Goal: Information Seeking & Learning: Learn about a topic

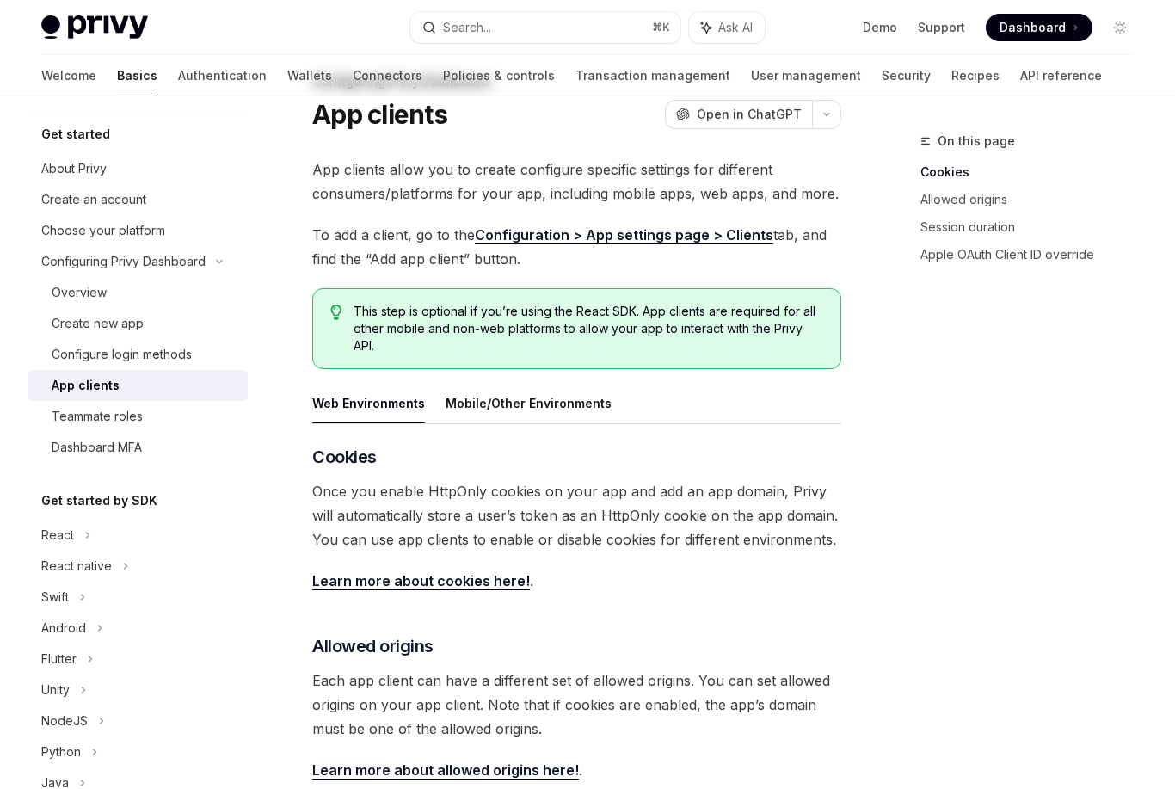
scroll to position [17, 0]
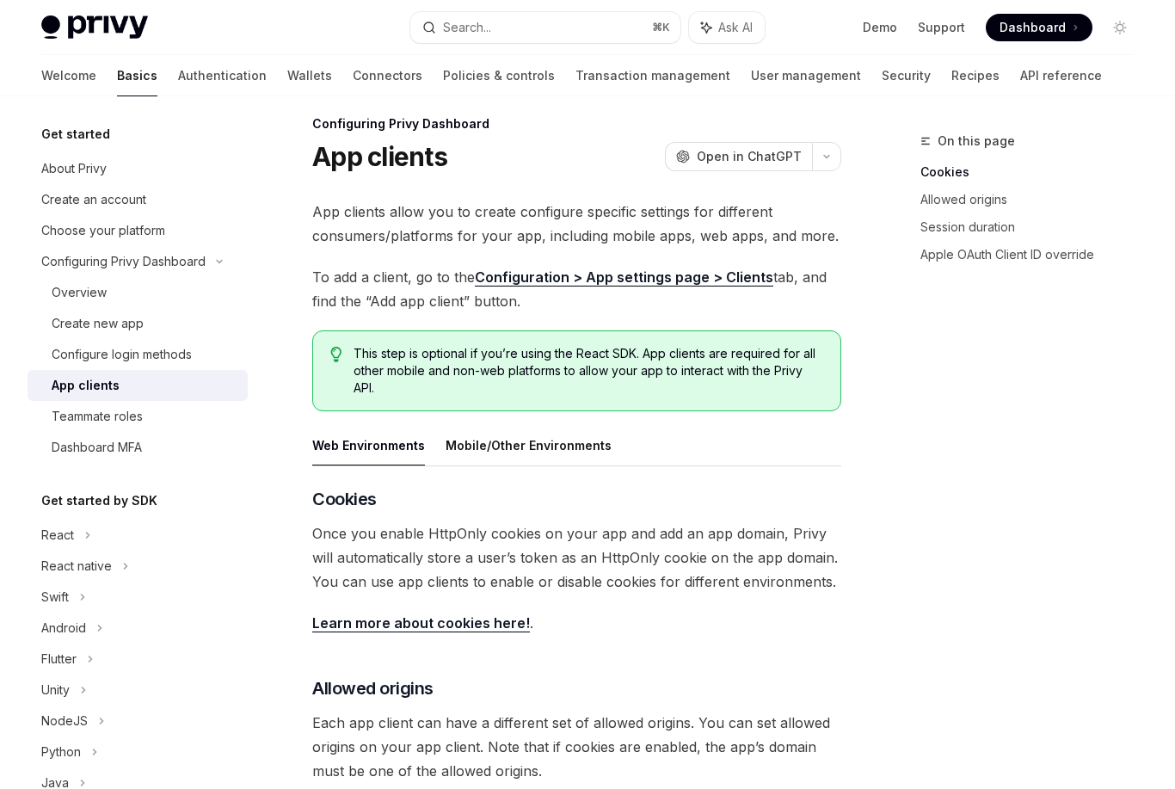
click at [586, 441] on button "Mobile/Other Environments" at bounding box center [528, 445] width 166 height 40
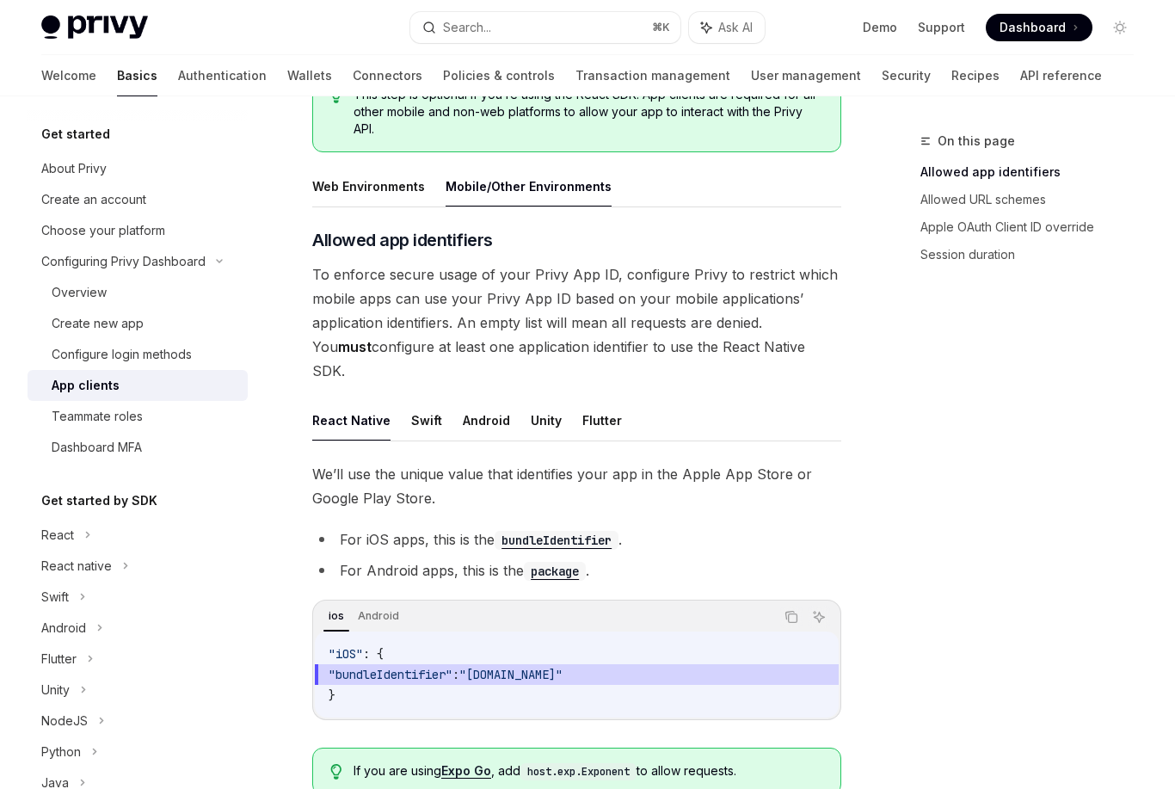
scroll to position [285, 0]
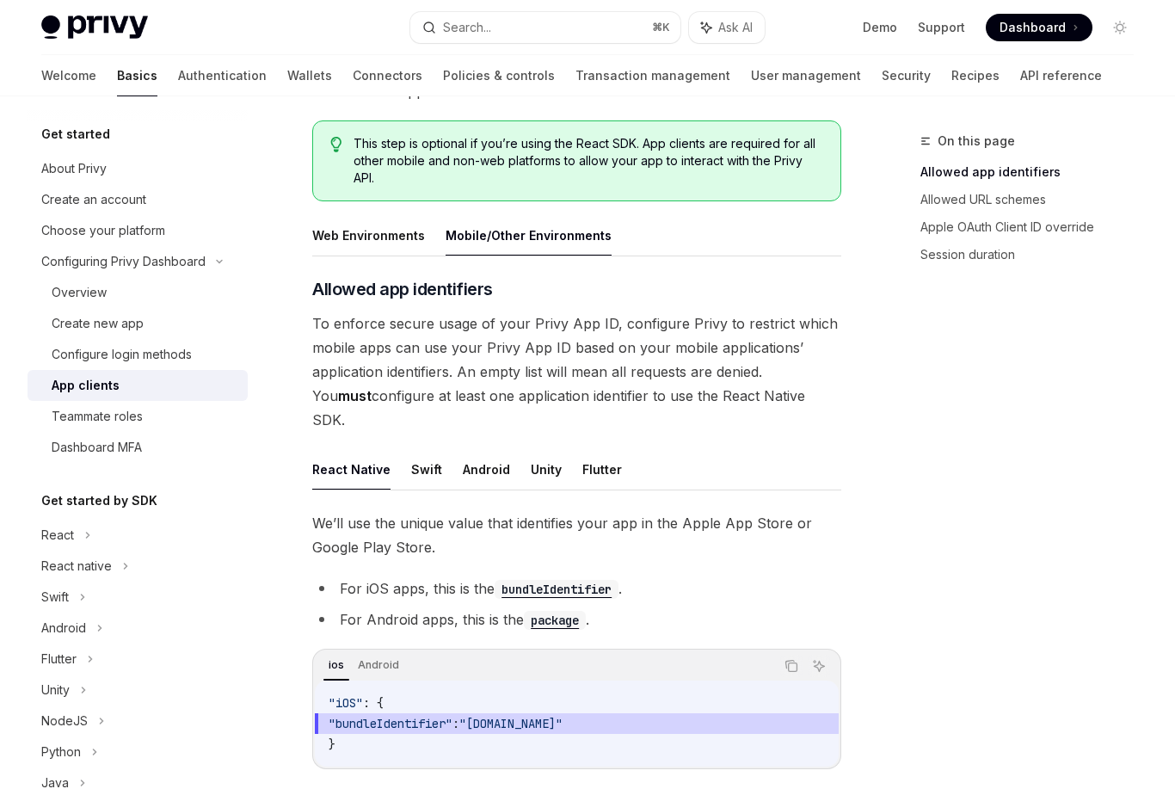
type textarea "*"
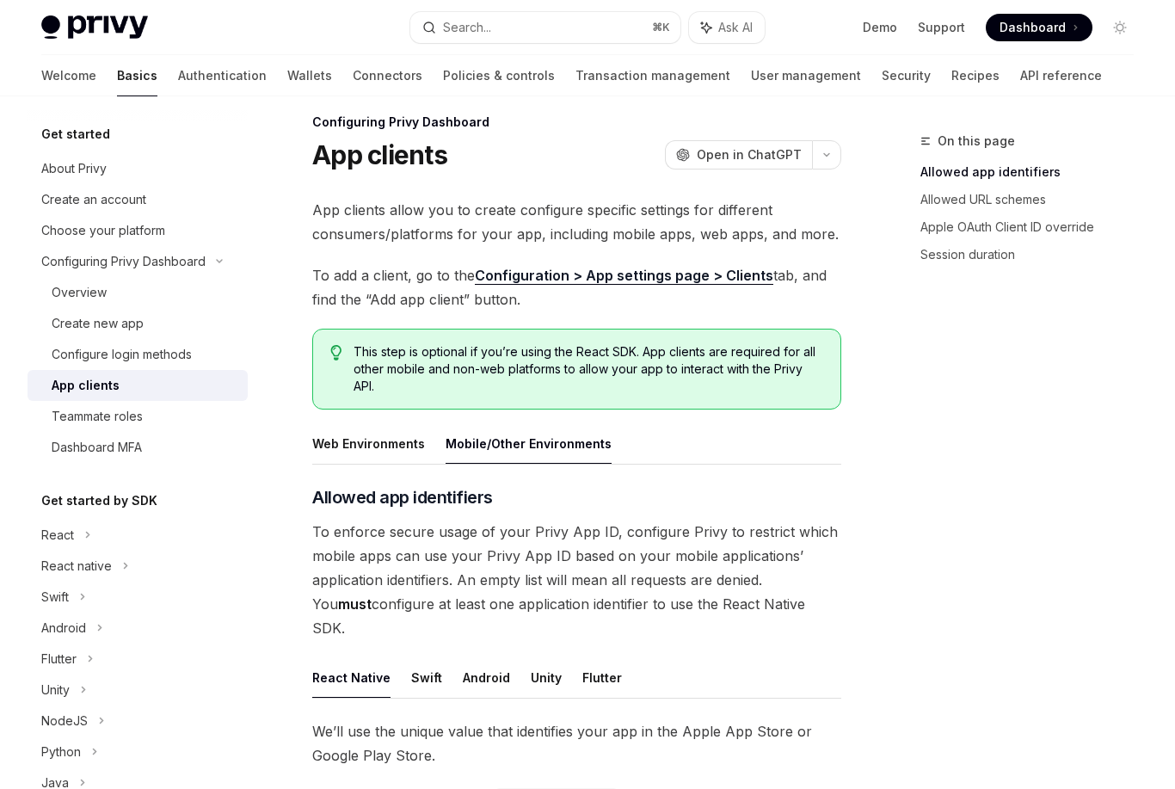
scroll to position [0, 0]
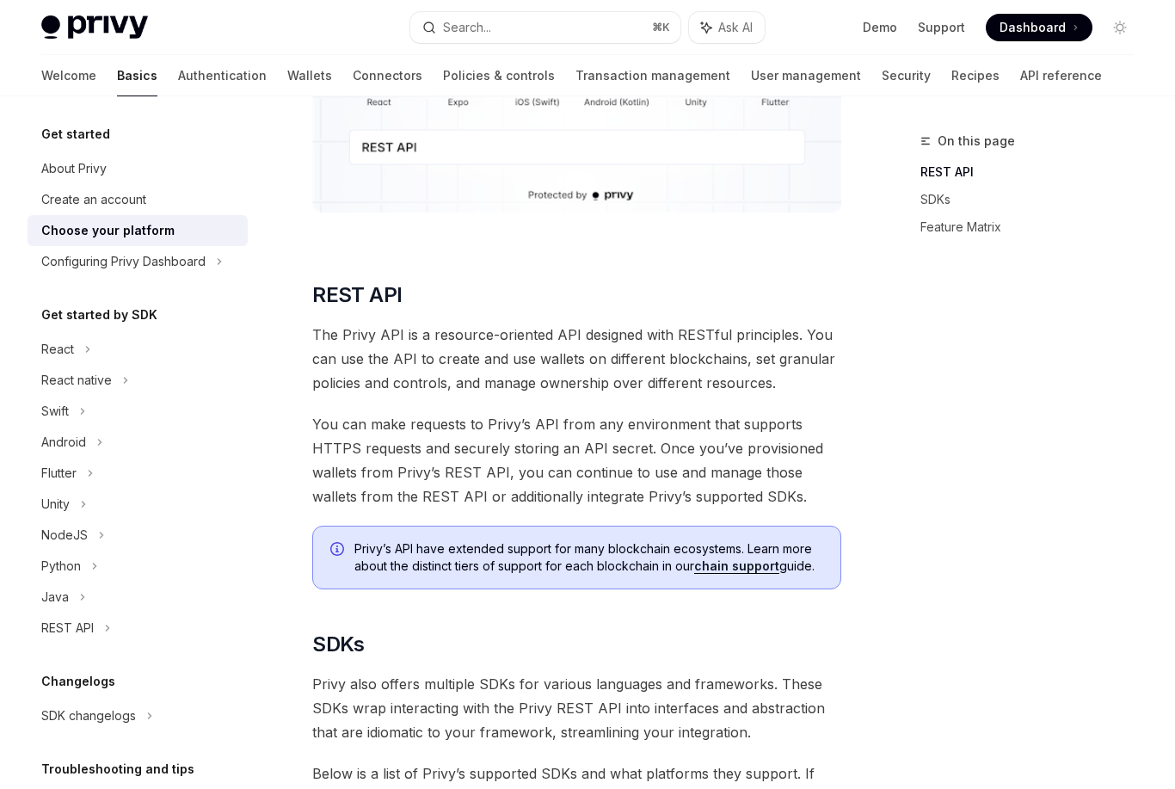
scroll to position [96, 0]
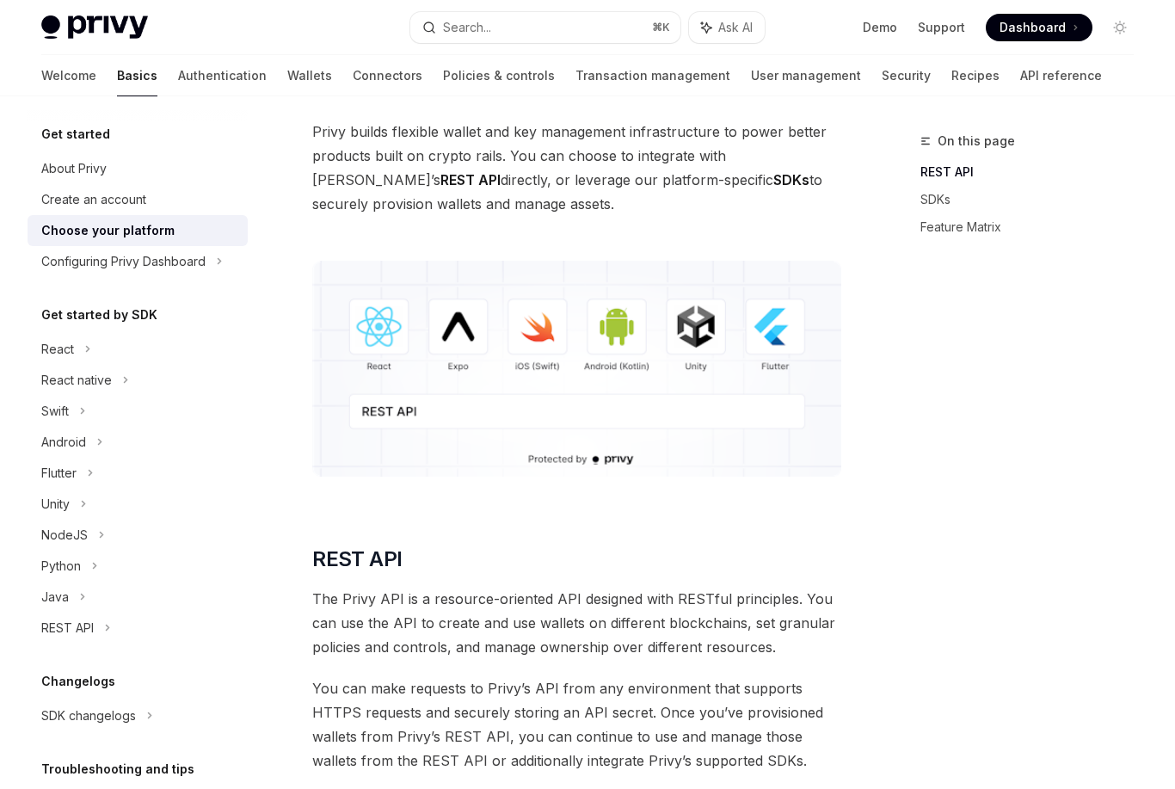
type textarea "*"
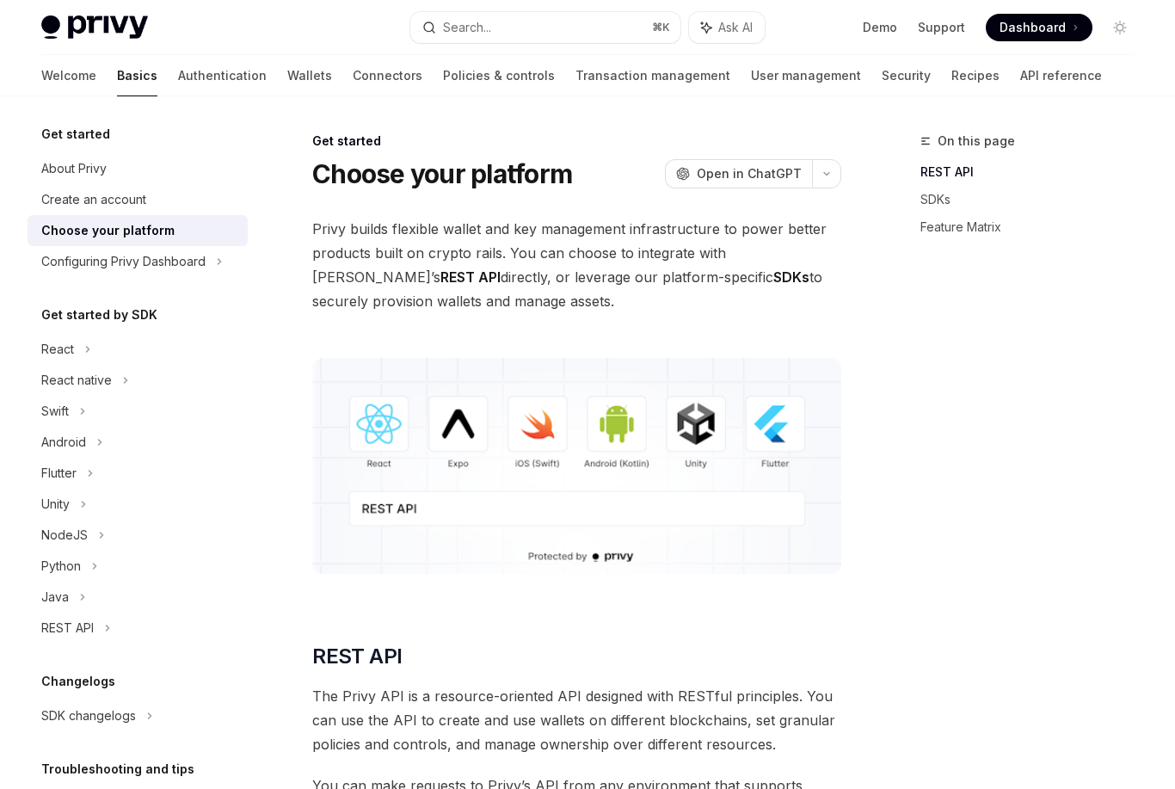
click at [500, 268] on strong "REST API" at bounding box center [470, 276] width 60 height 17
click at [892, 478] on div "On this page REST API SDKs Feature Matrix" at bounding box center [1016, 460] width 261 height 658
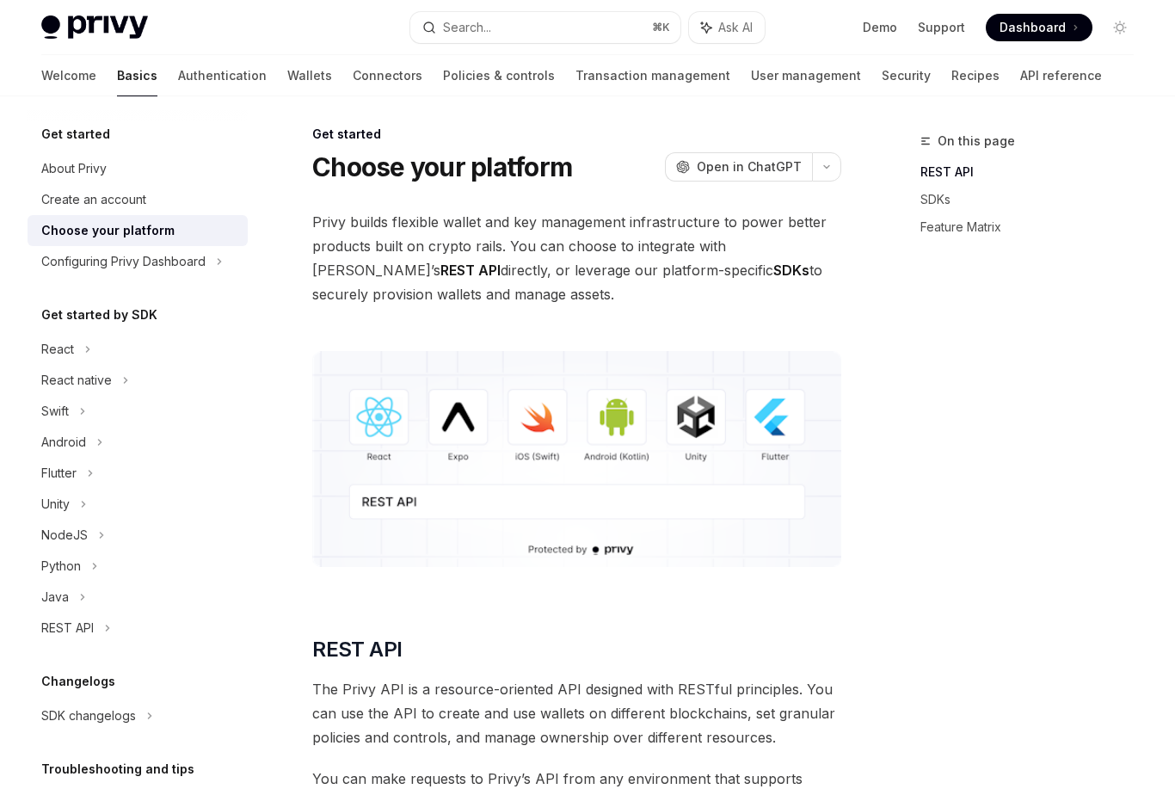
scroll to position [40, 0]
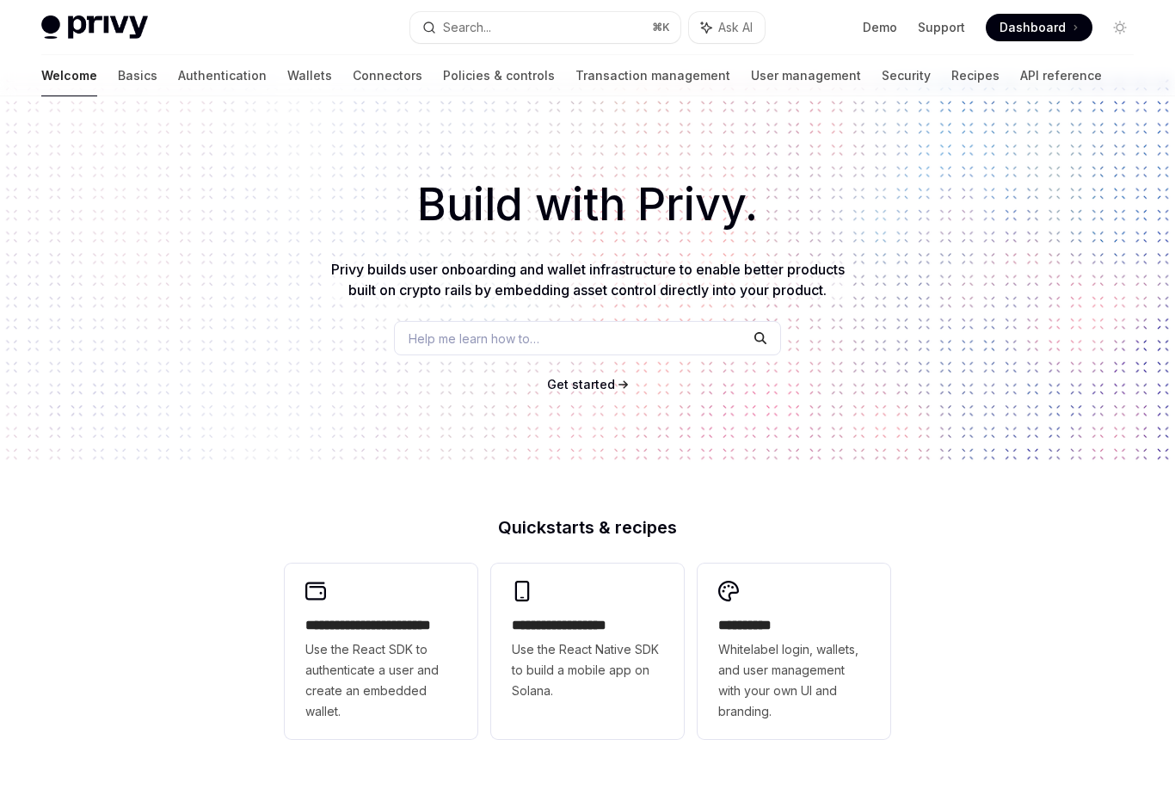
type textarea "*"
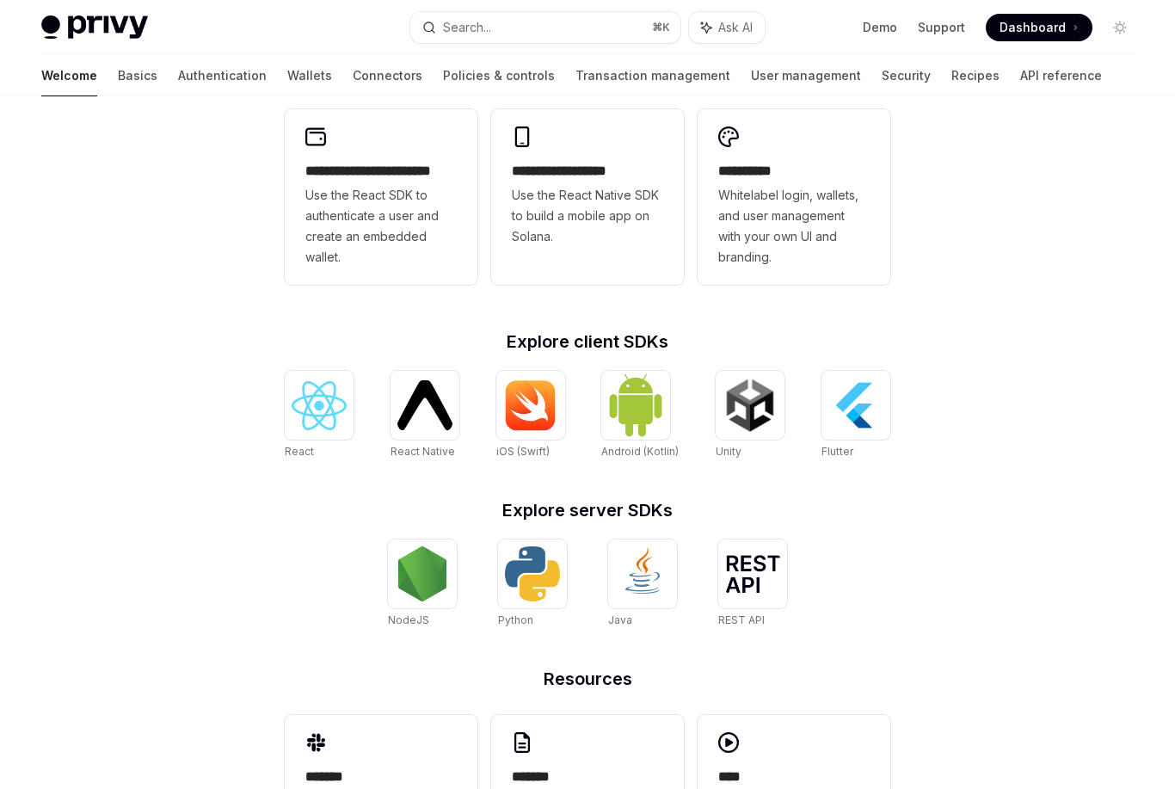
scroll to position [524, 0]
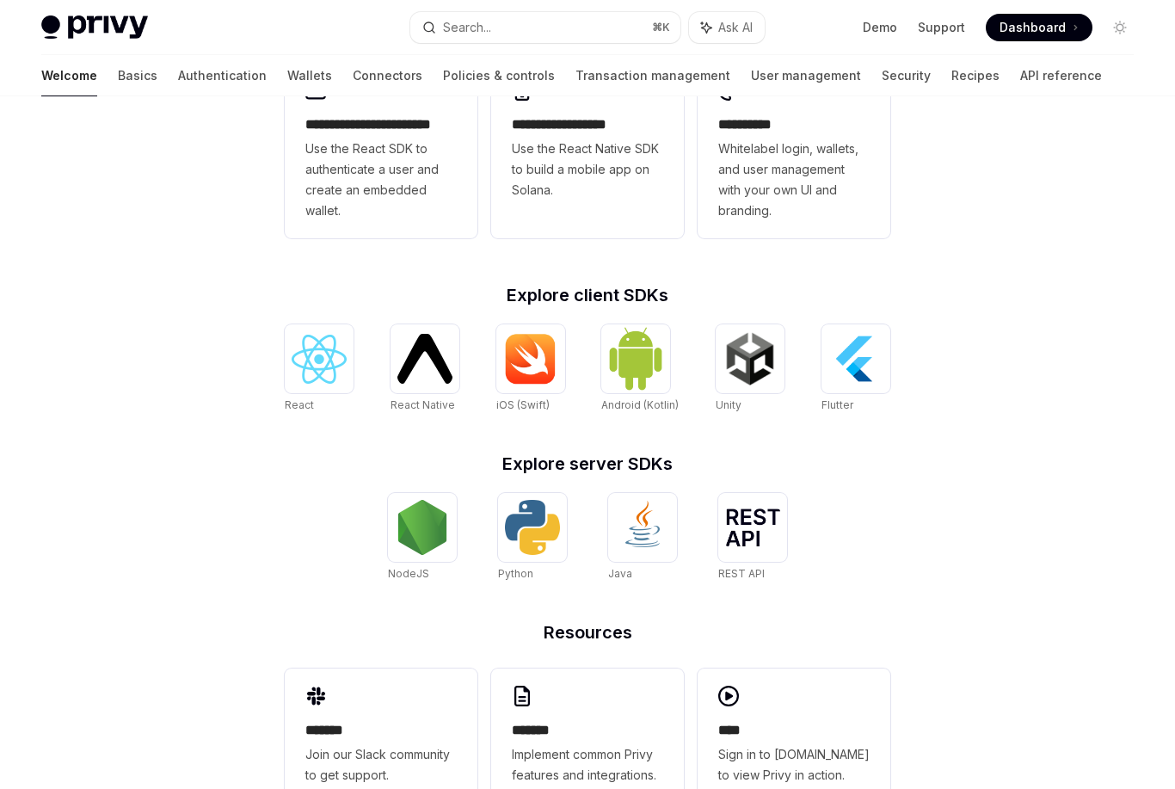
click at [722, 353] on img at bounding box center [749, 358] width 55 height 55
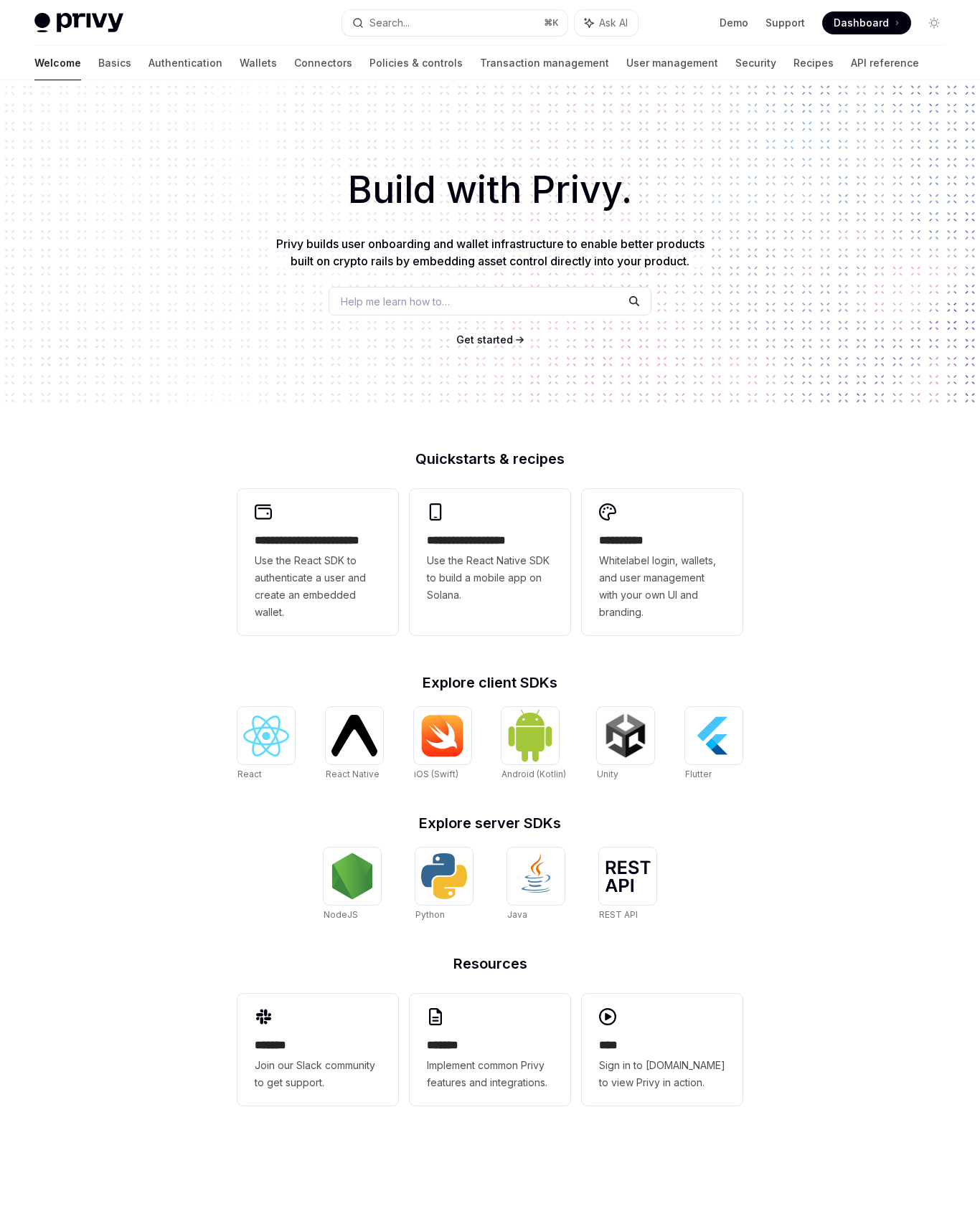
type textarea "*"
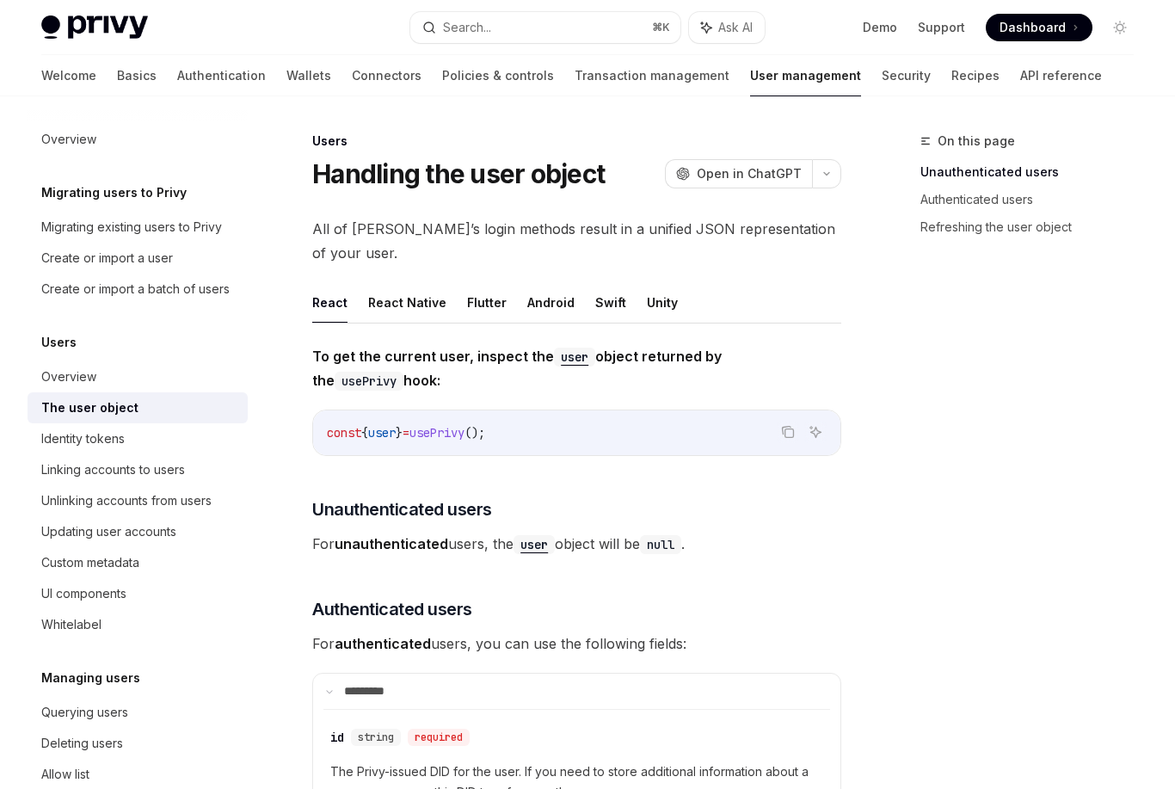
scroll to position [17, 0]
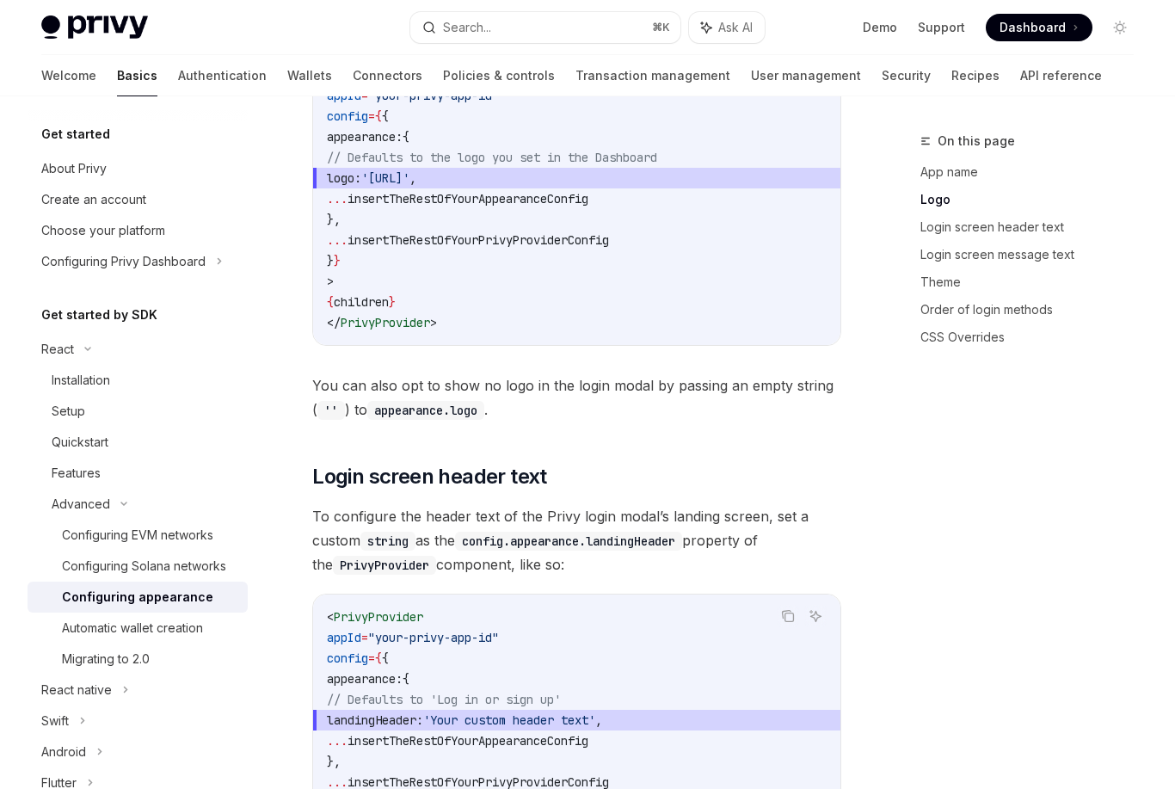
scroll to position [1085, 0]
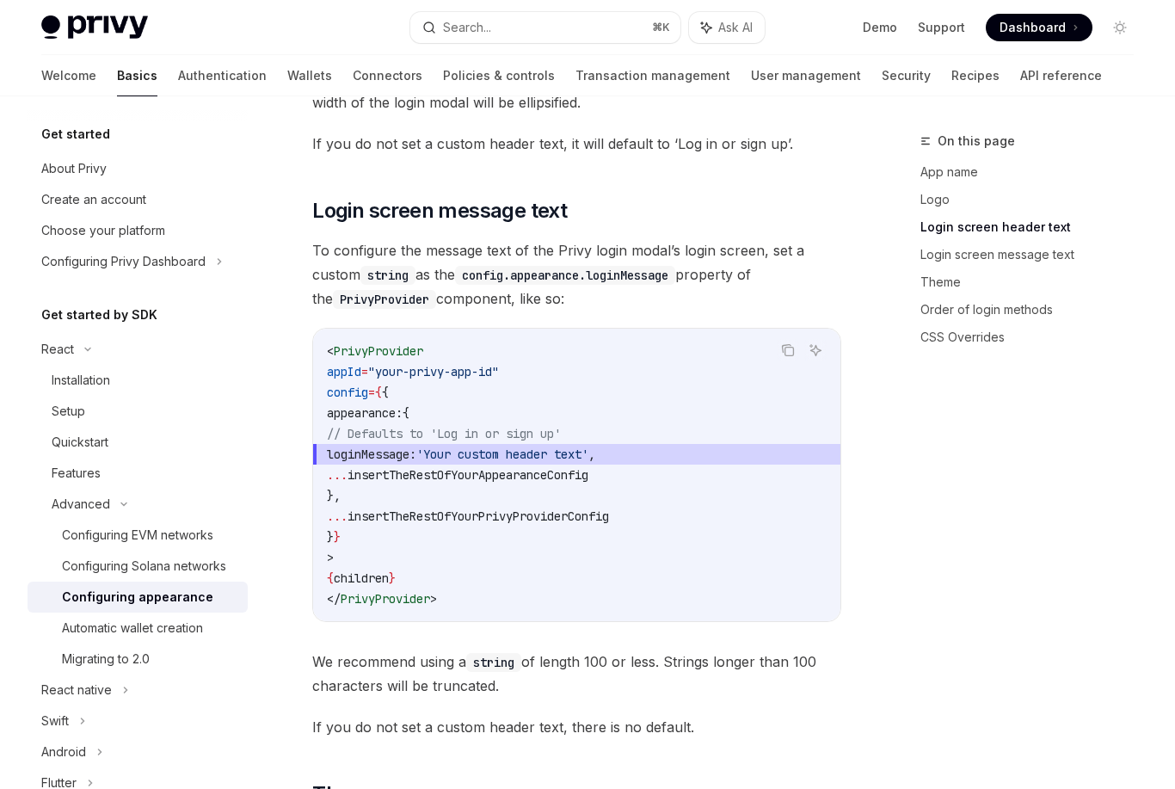
type textarea "*"
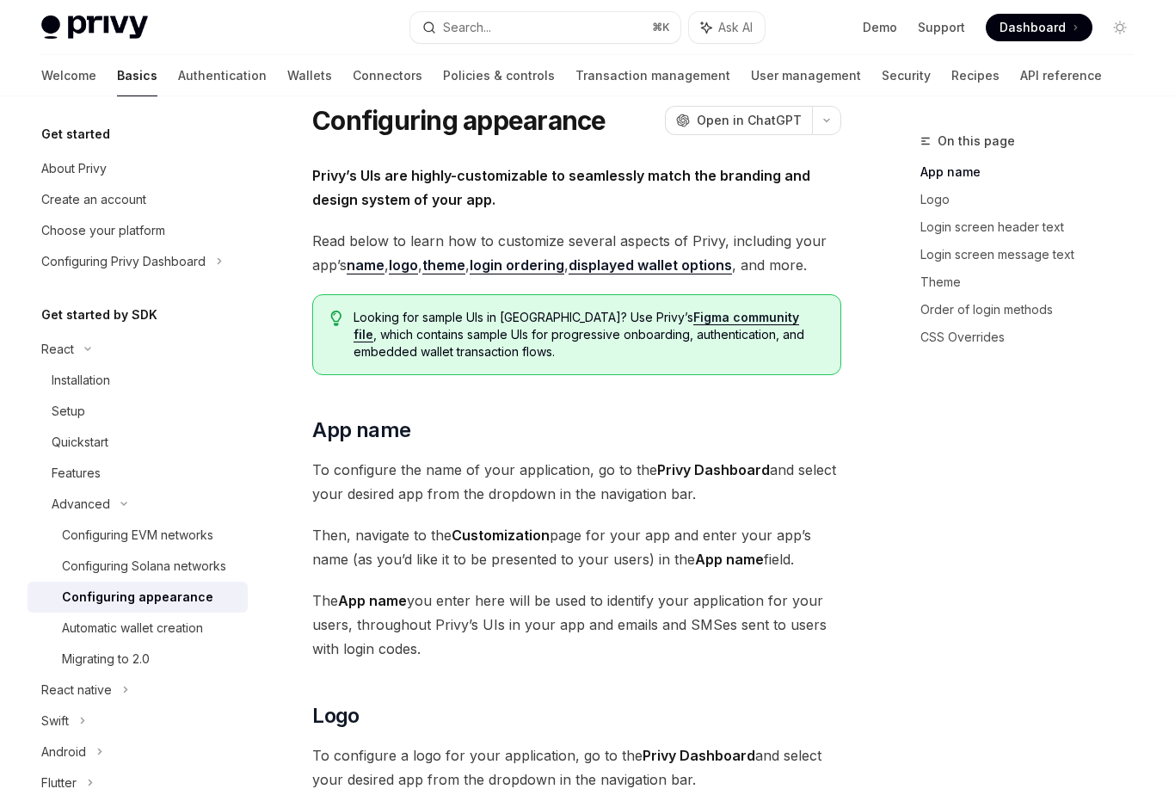
scroll to position [40, 0]
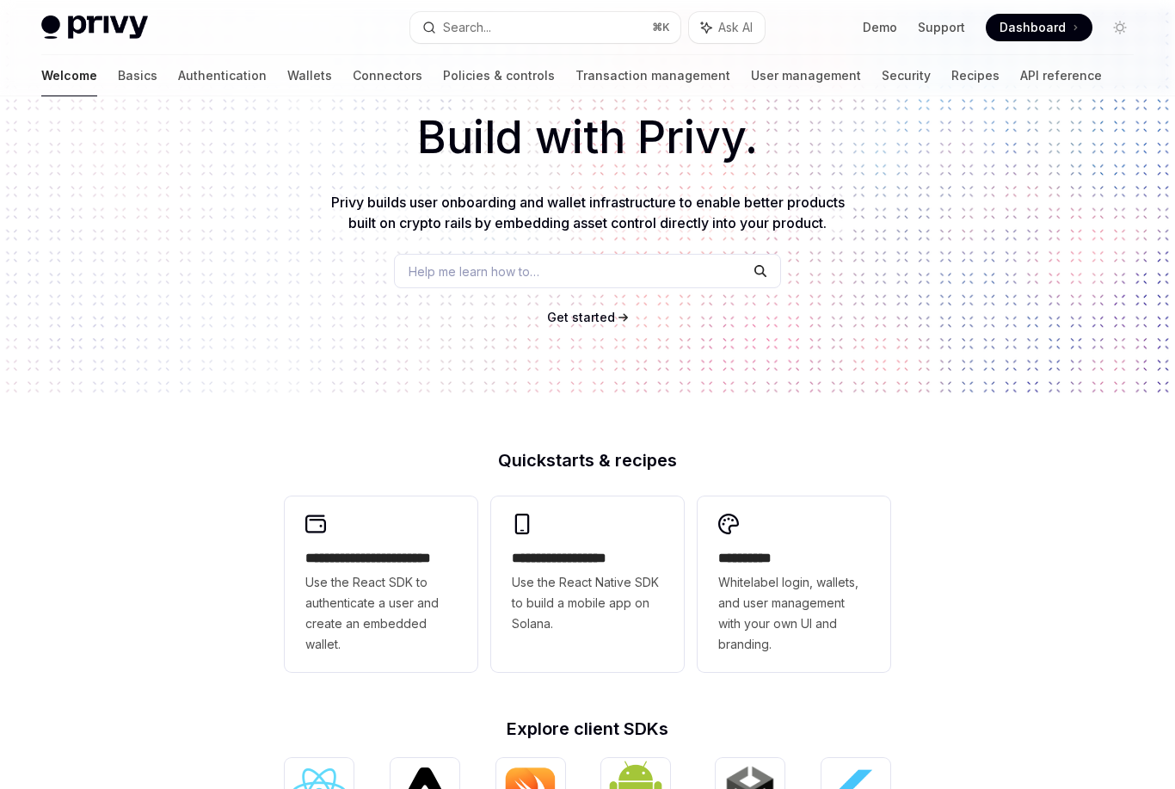
type textarea "*"
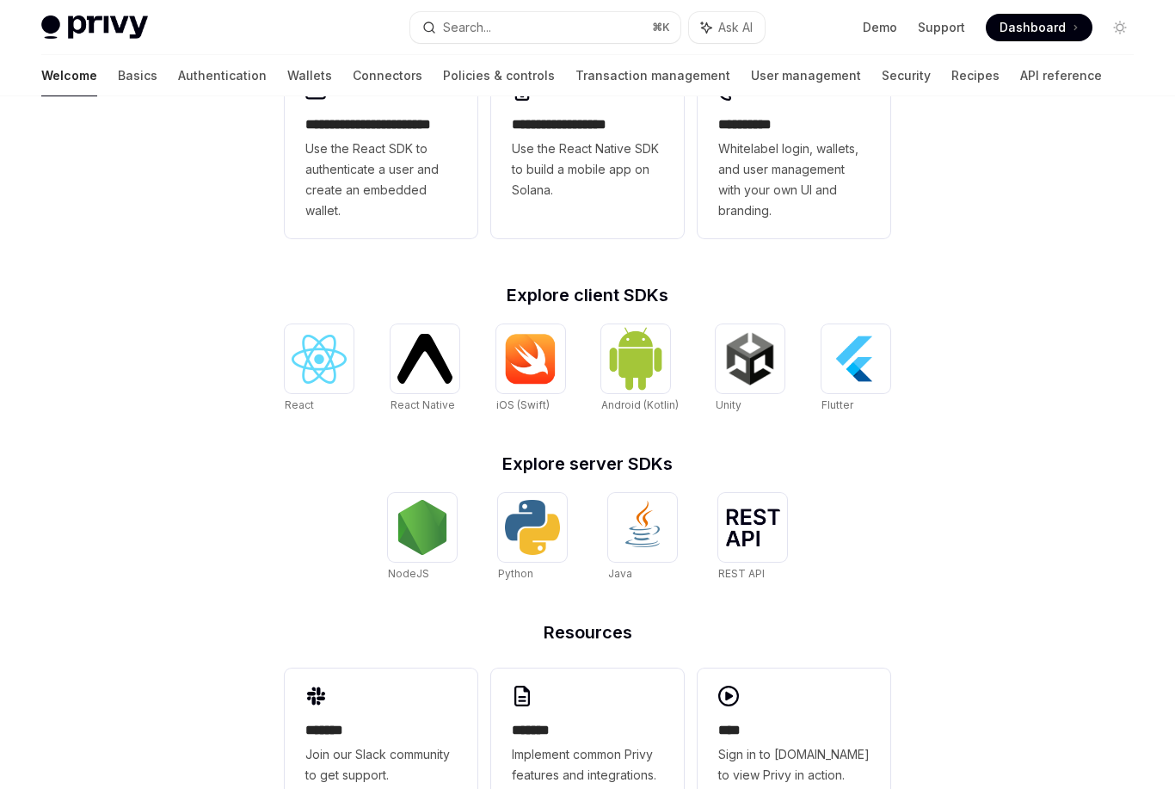
click at [321, 368] on img at bounding box center [319, 359] width 55 height 49
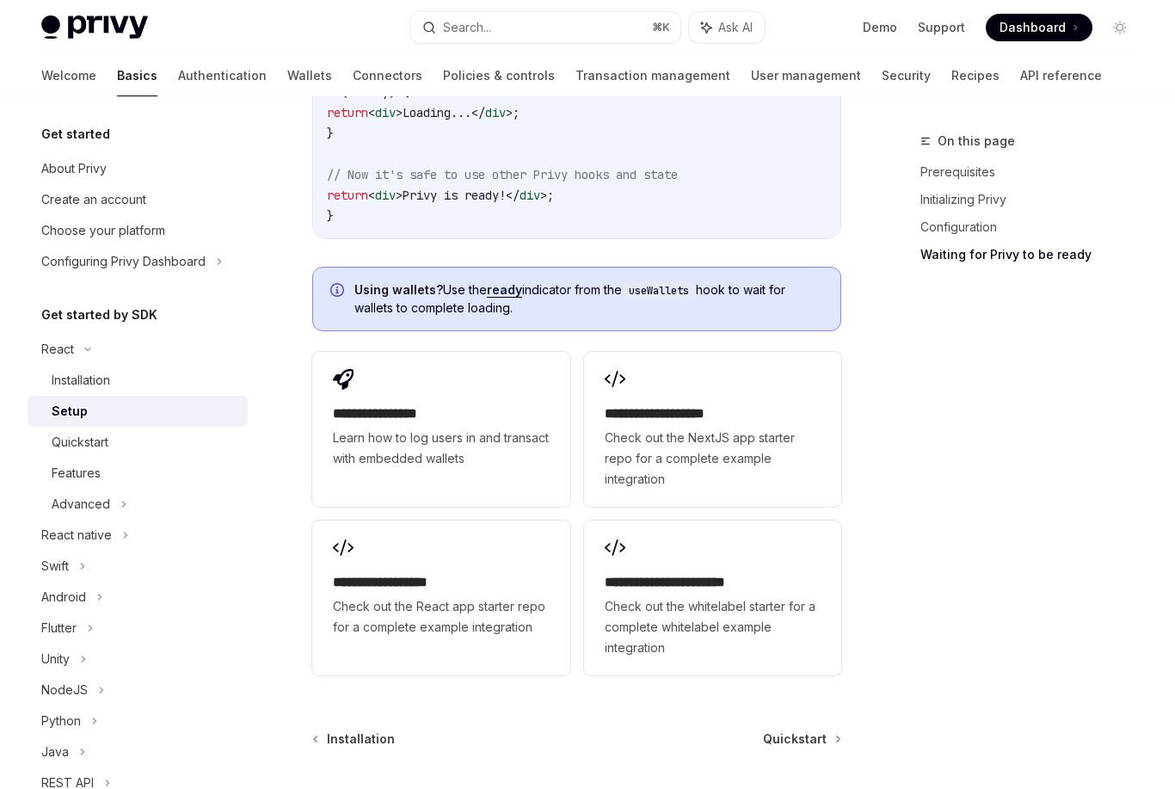
scroll to position [2201, 0]
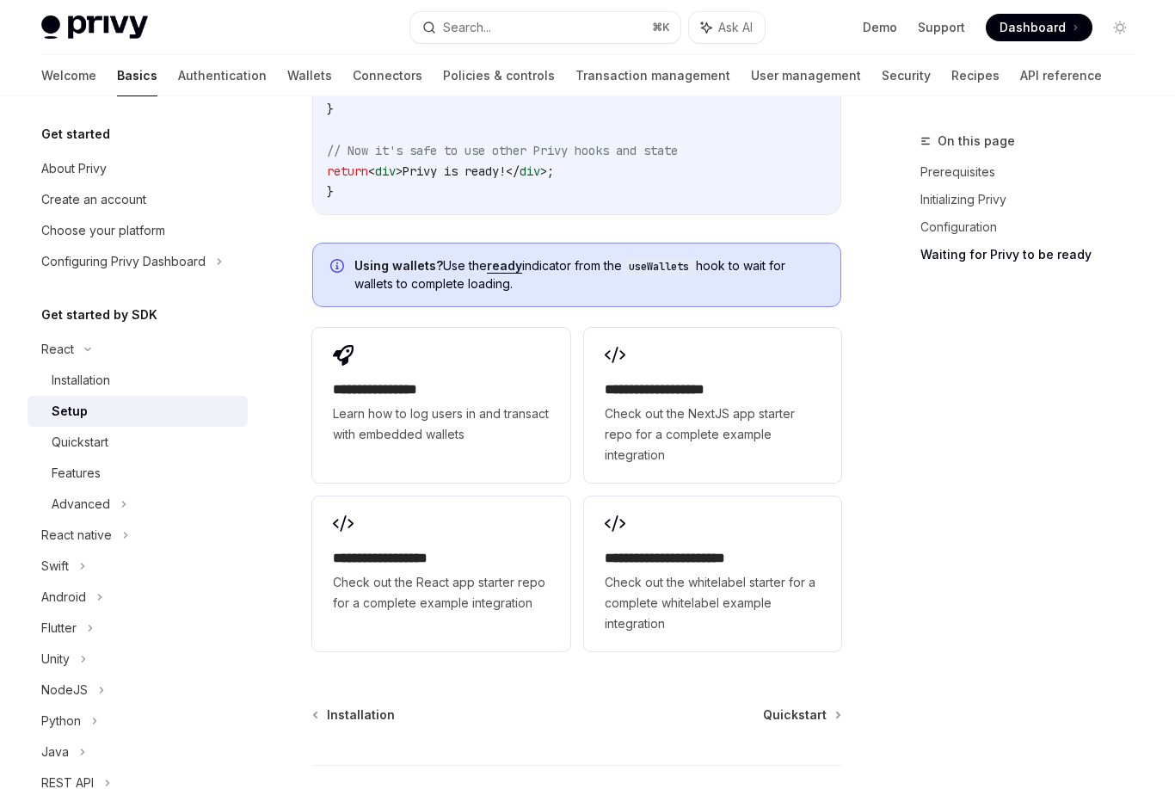
click at [721, 413] on span "Check out the NextJS app starter repo for a complete example integration" at bounding box center [713, 434] width 216 height 62
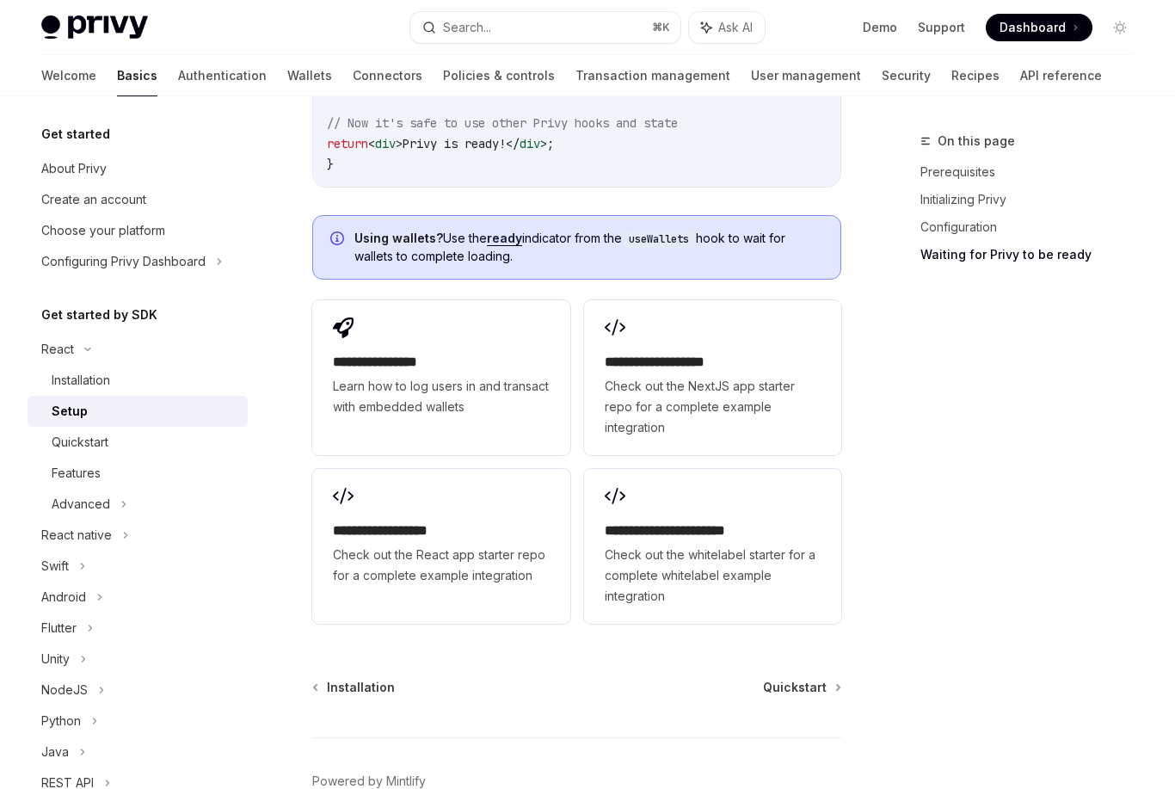
click at [964, 506] on div "On this page Prerequisites Initializing Privy Configuration Waiting for Privy t…" at bounding box center [1016, 460] width 261 height 658
click at [904, 363] on div "On this page Prerequisites Initializing Privy Configuration Waiting for Privy t…" at bounding box center [1016, 460] width 261 height 658
click at [892, 328] on div "On this page Prerequisites Initializing Privy Configuration Waiting for Privy t…" at bounding box center [1016, 460] width 261 height 658
click at [901, 343] on div "On this page Prerequisites Initializing Privy Configuration Waiting for Privy t…" at bounding box center [1016, 460] width 261 height 658
click at [888, 286] on div "On this page Prerequisites Initializing Privy Configuration Waiting for Privy t…" at bounding box center [1016, 460] width 261 height 658
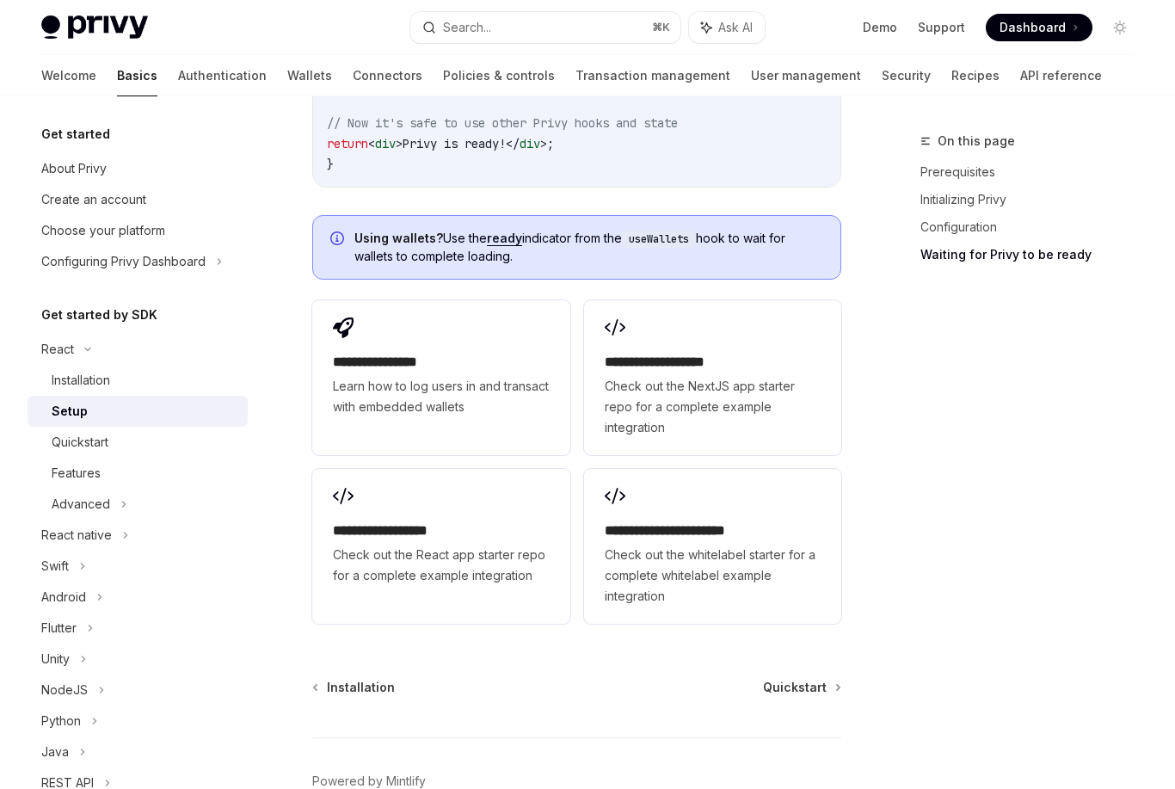
click at [887, 322] on div "On this page Prerequisites Initializing Privy Configuration Waiting for Privy t…" at bounding box center [1016, 460] width 261 height 658
click at [892, 289] on div "On this page Prerequisites Initializing Privy Configuration Waiting for Privy t…" at bounding box center [1016, 460] width 261 height 658
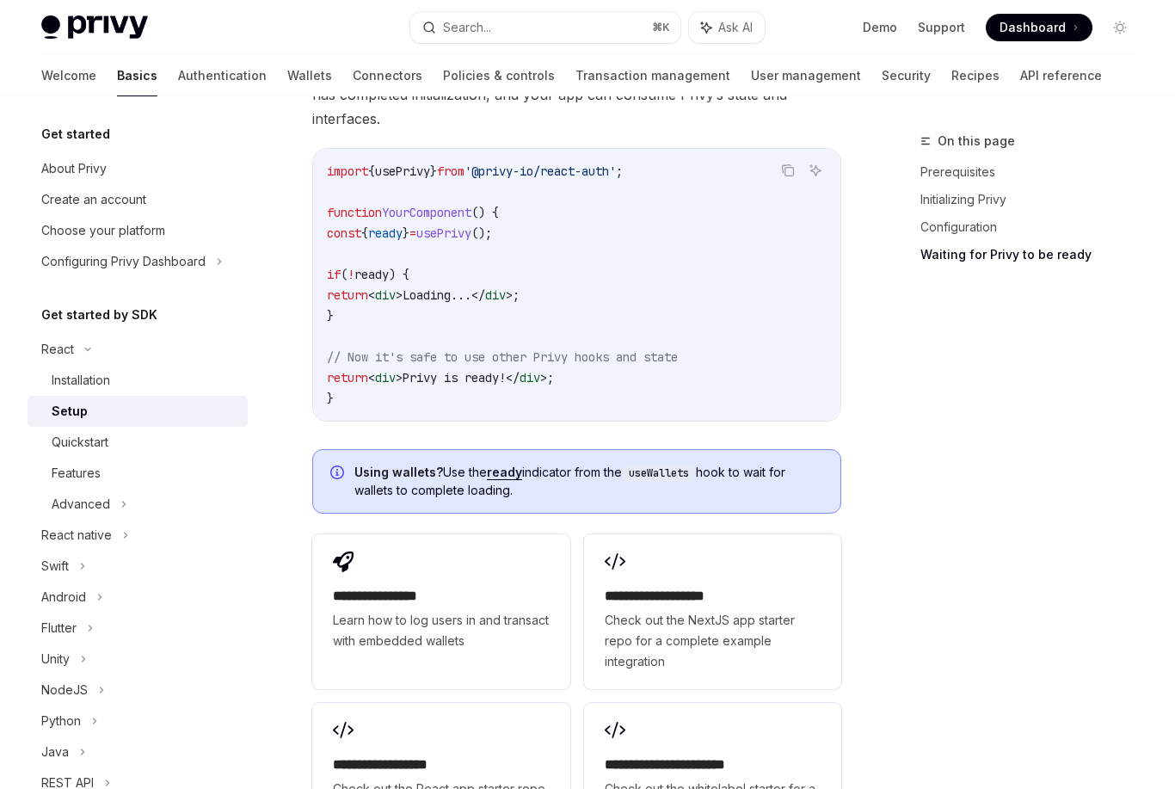
scroll to position [1991, 0]
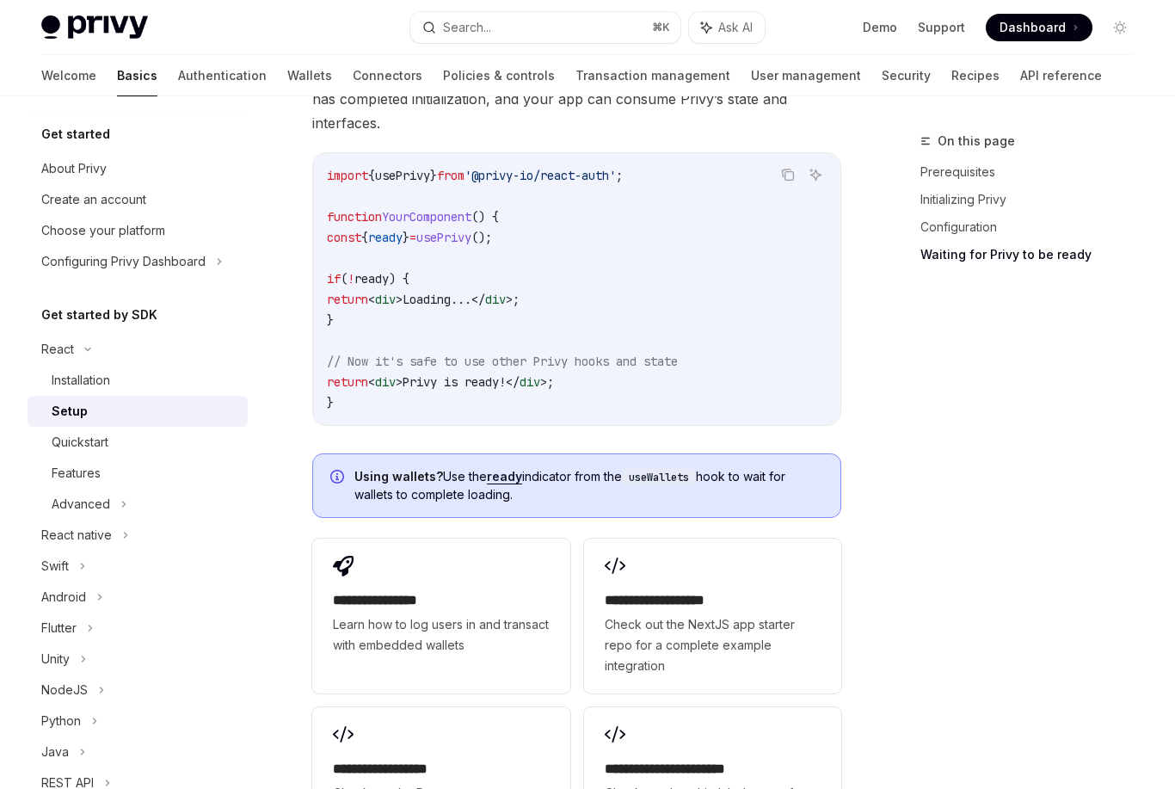
click at [893, 334] on div "On this page Prerequisites Initializing Privy Configuration Waiting for Privy t…" at bounding box center [1016, 460] width 261 height 658
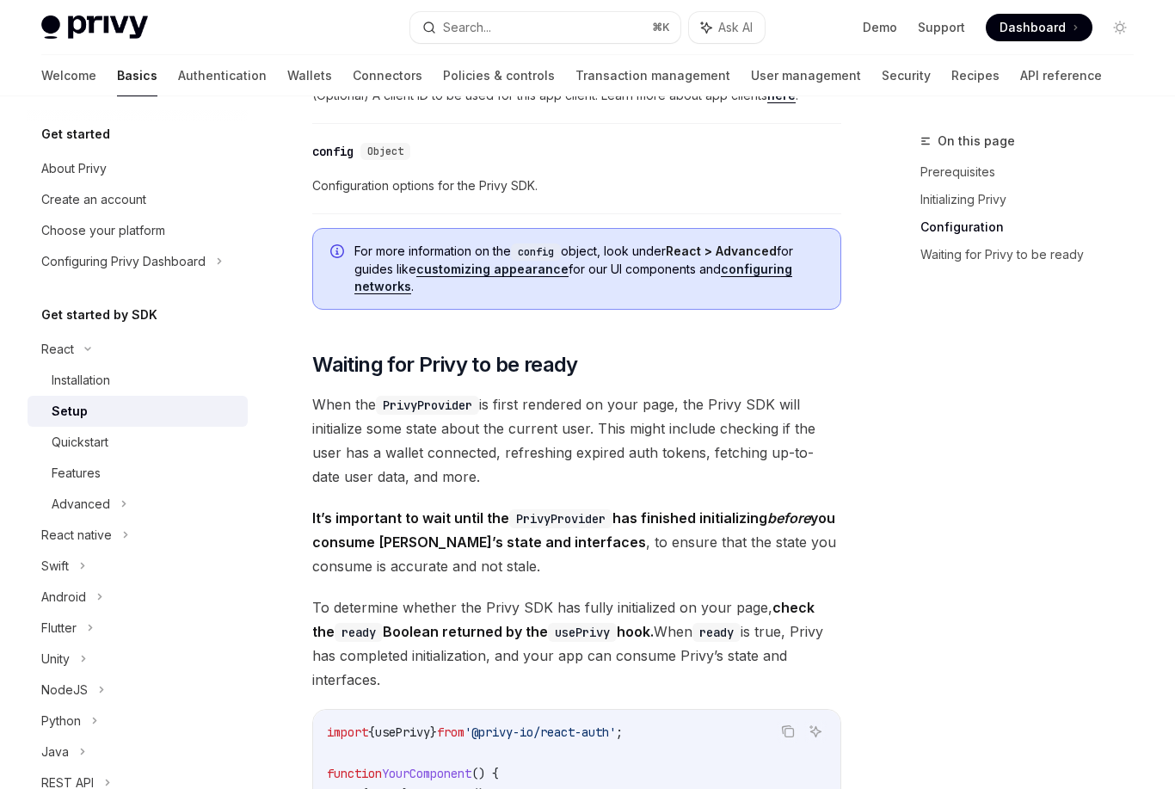
scroll to position [1391, 0]
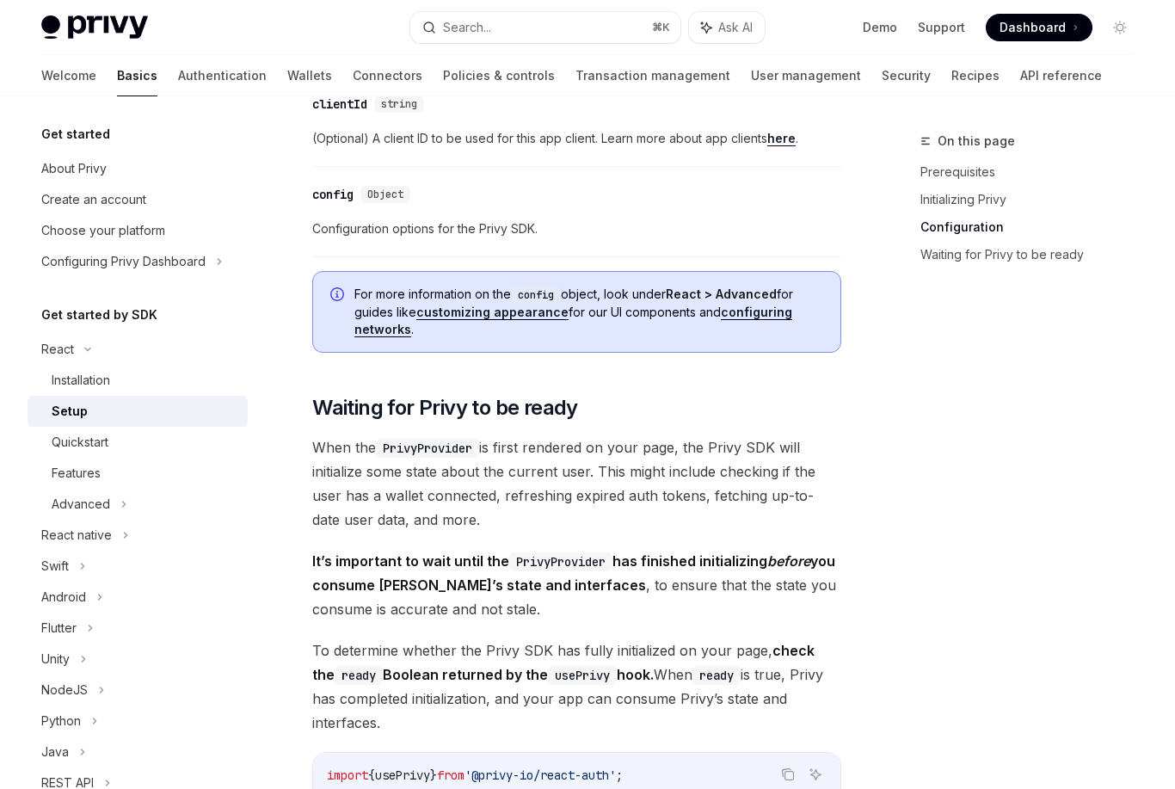
click at [837, 381] on div "​ Prerequisites Before you begin, make sure you have set up your Privy app and …" at bounding box center [576, 146] width 529 height 2643
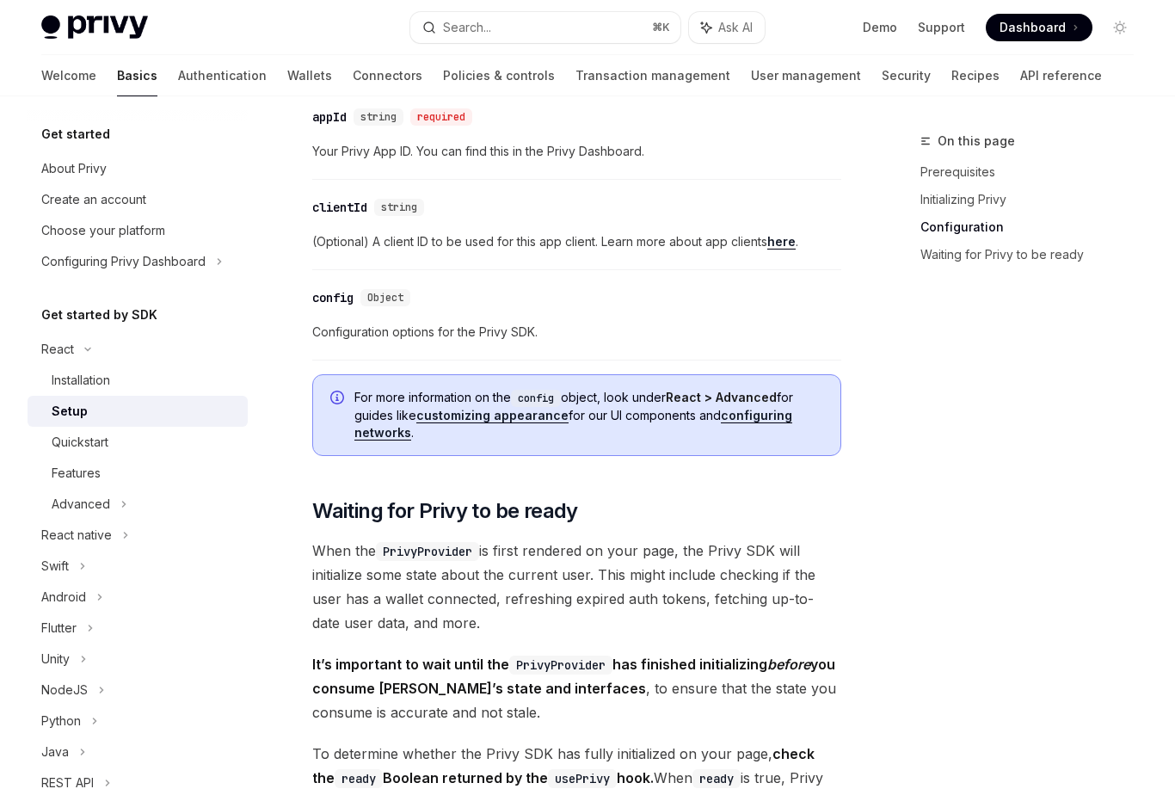
scroll to position [1285, 0]
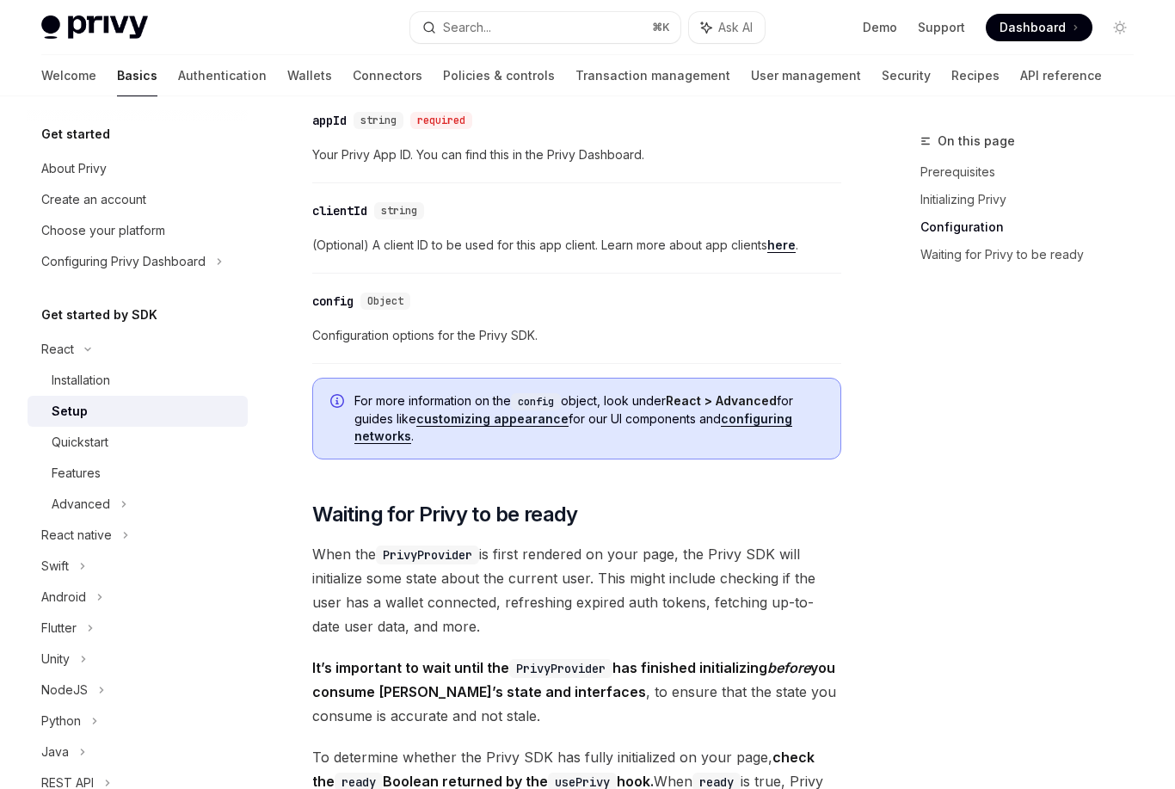
click at [763, 423] on link "configuring networks" at bounding box center [573, 427] width 438 height 33
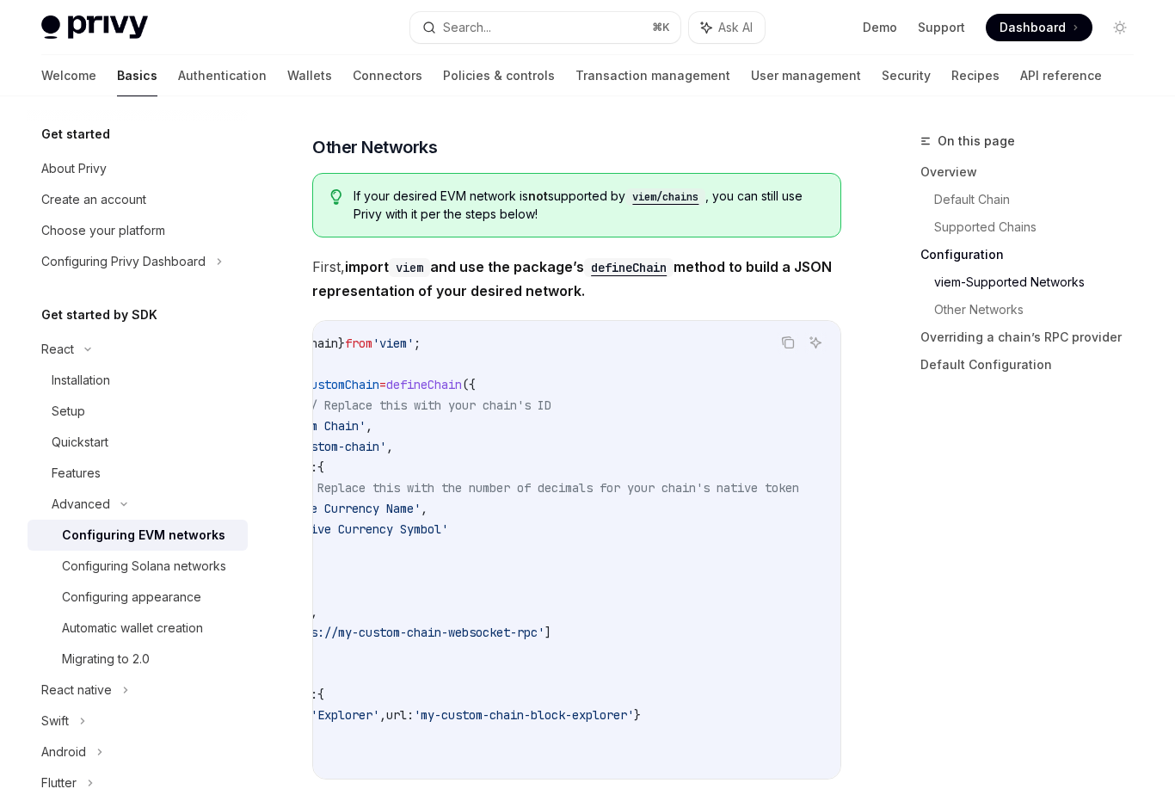
scroll to position [0, 185]
click at [924, 500] on div "On this page Overview Default Chain Supported Chains Configuration viem-Support…" at bounding box center [1016, 460] width 261 height 658
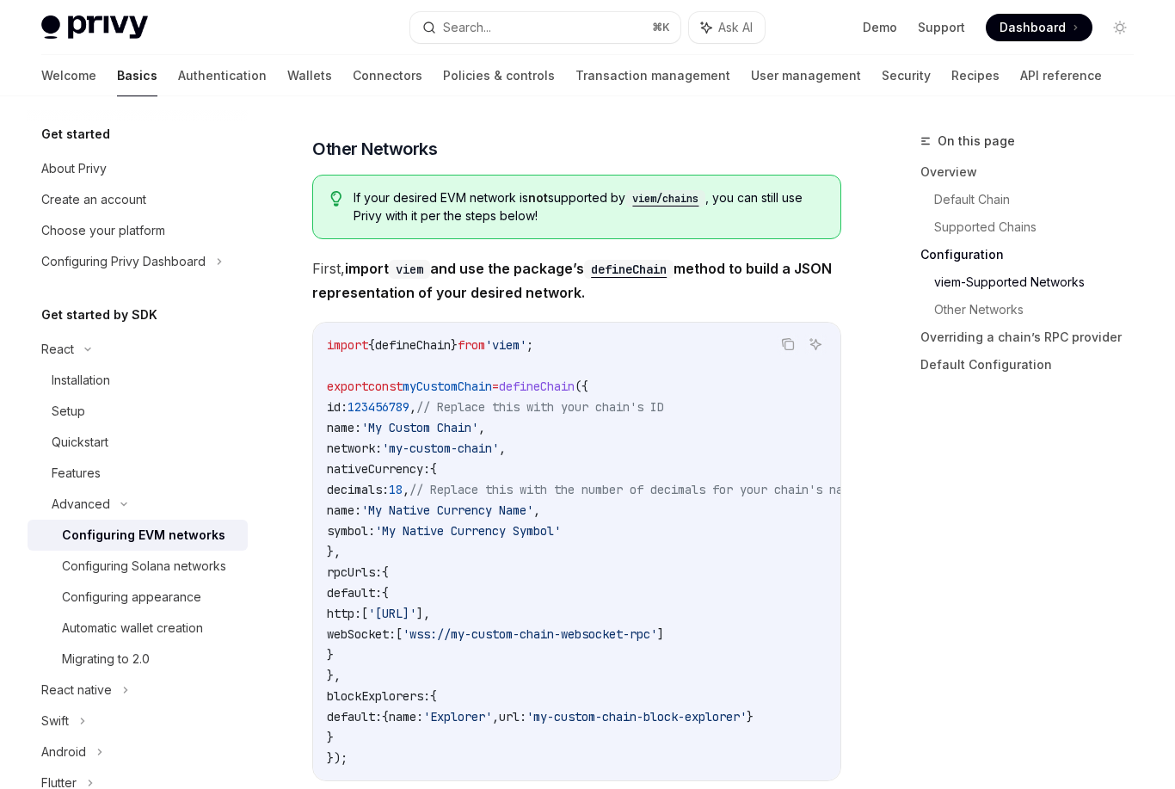
scroll to position [0, 0]
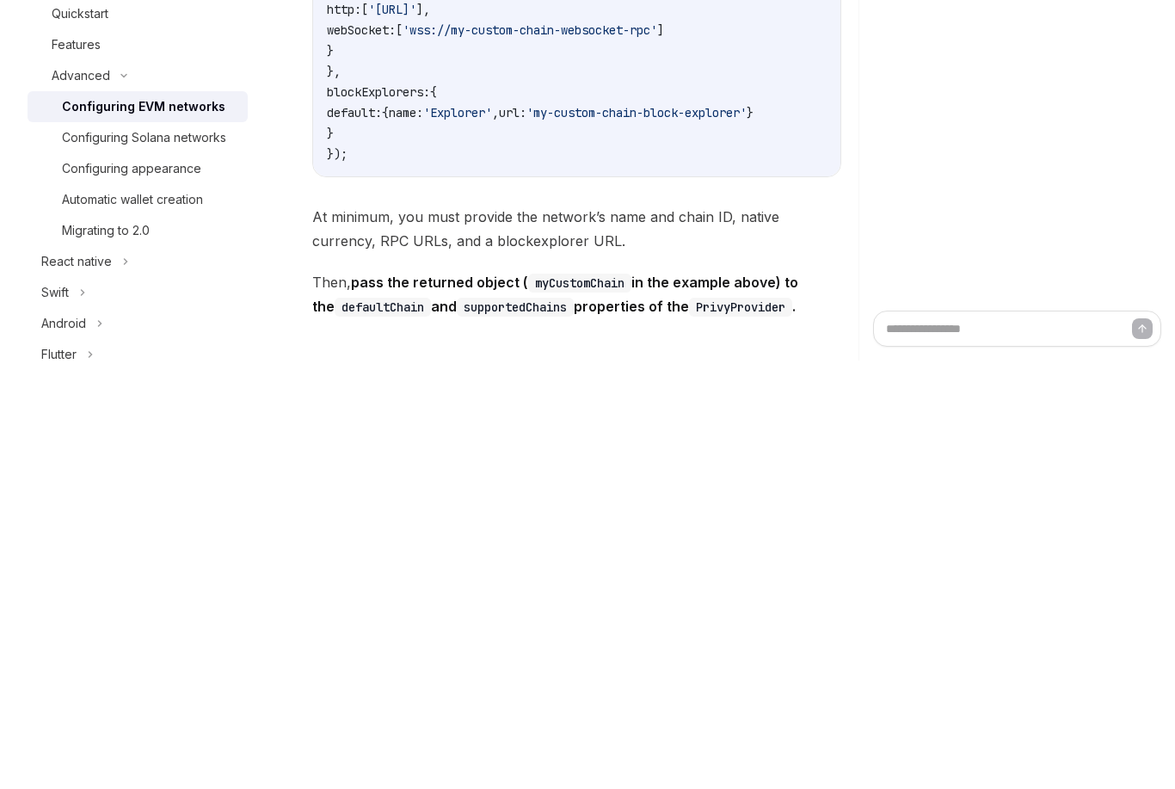
scroll to position [3634, 0]
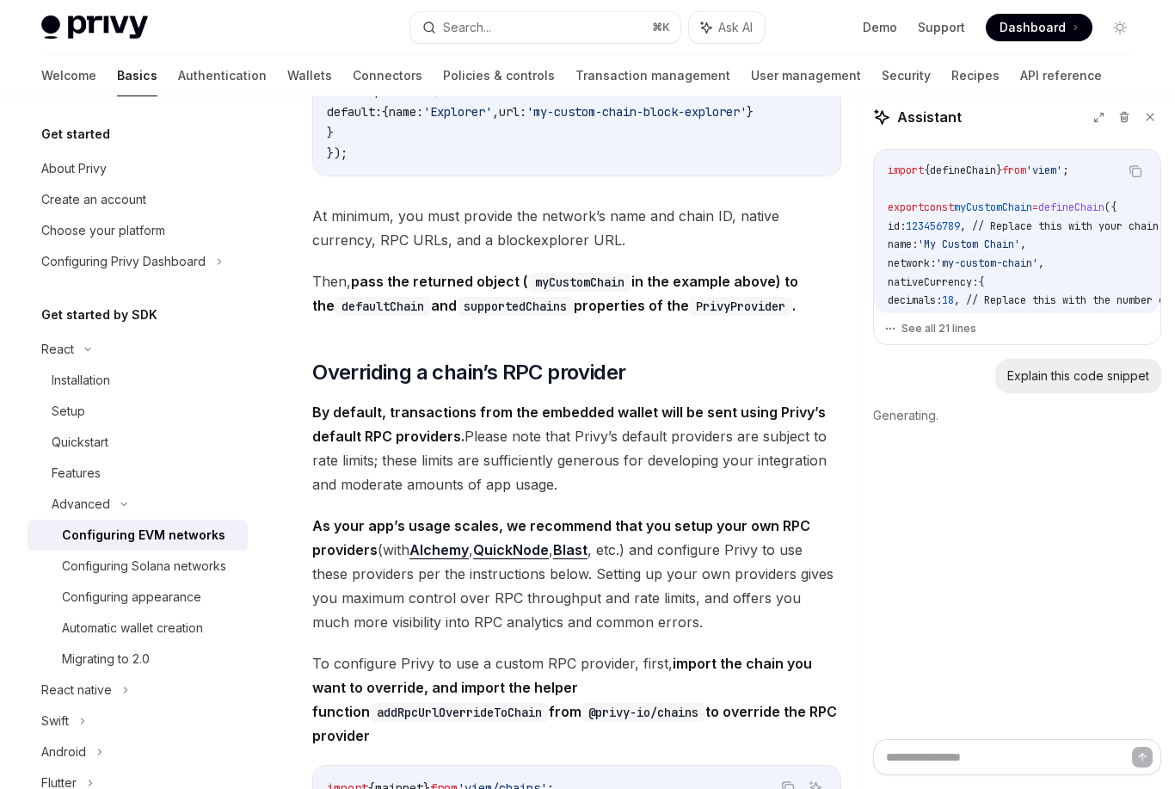
click at [912, 632] on div "Copy import { defineChain } from 'viem' ; export const myCustomChain = defineCh…" at bounding box center [1017, 438] width 316 height 600
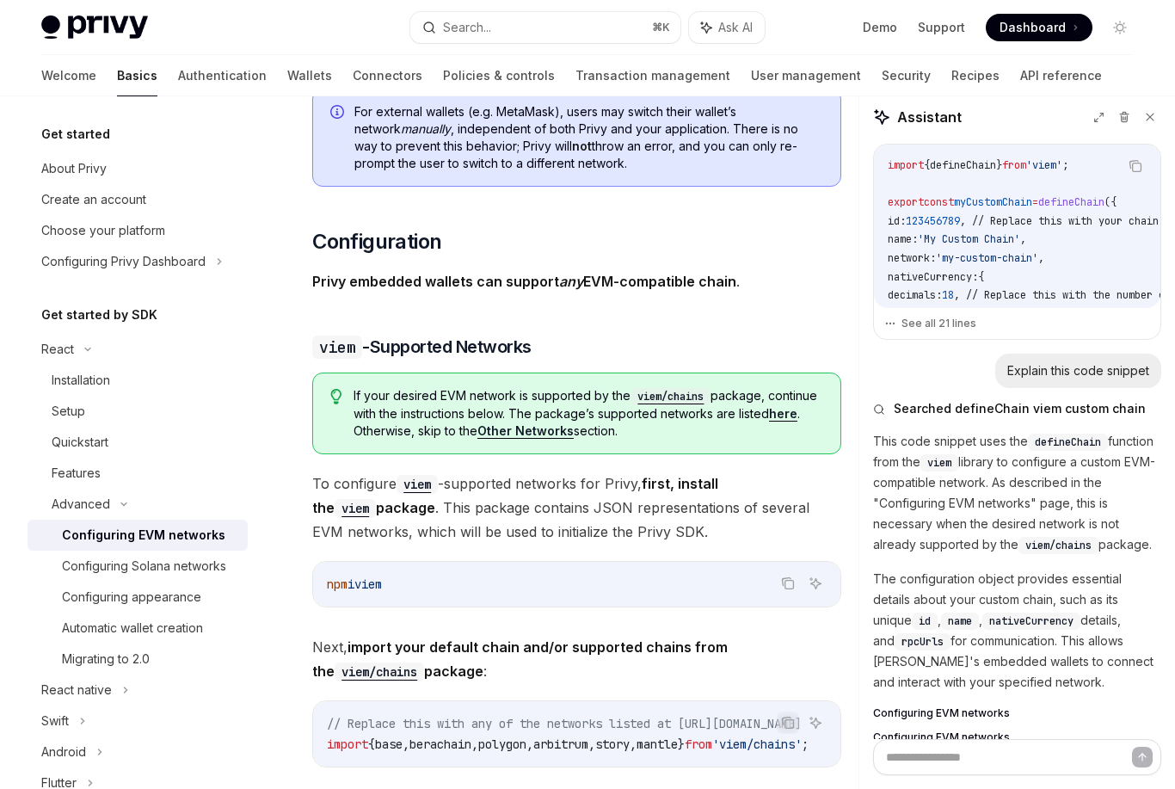
scroll to position [1631, 0]
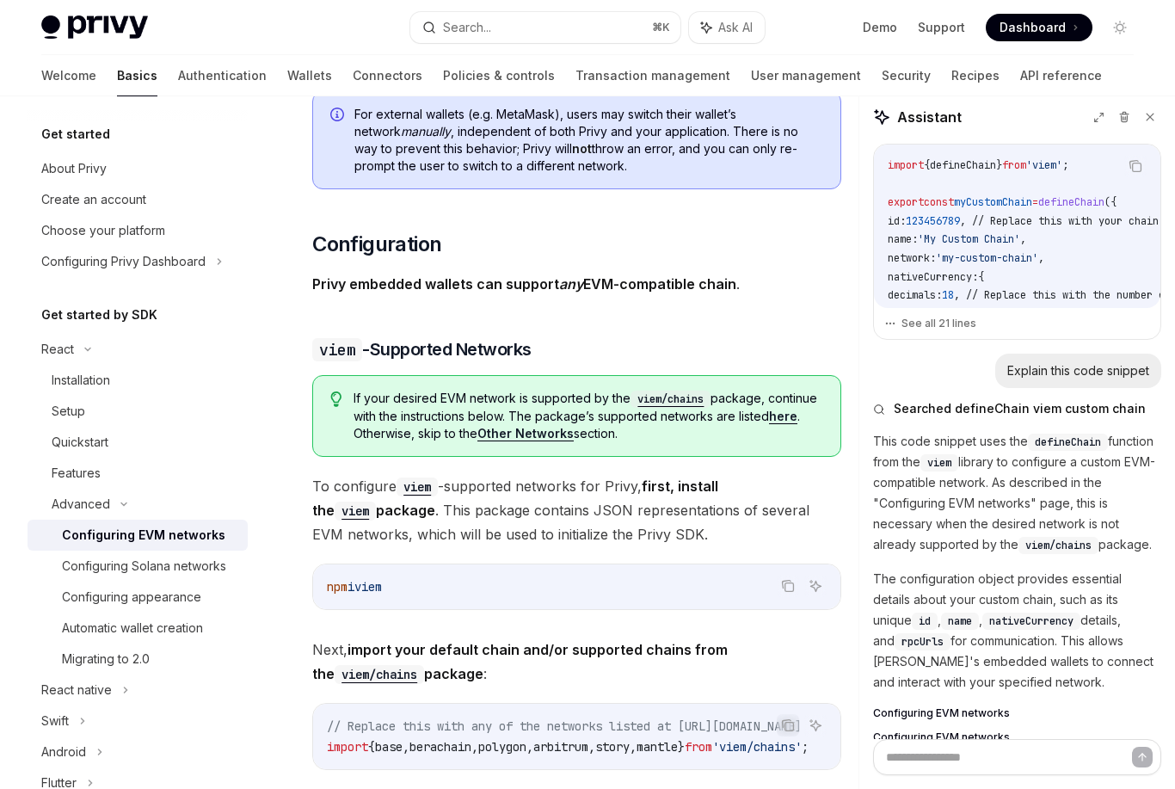
click at [133, 193] on div "Create an account" at bounding box center [93, 199] width 105 height 21
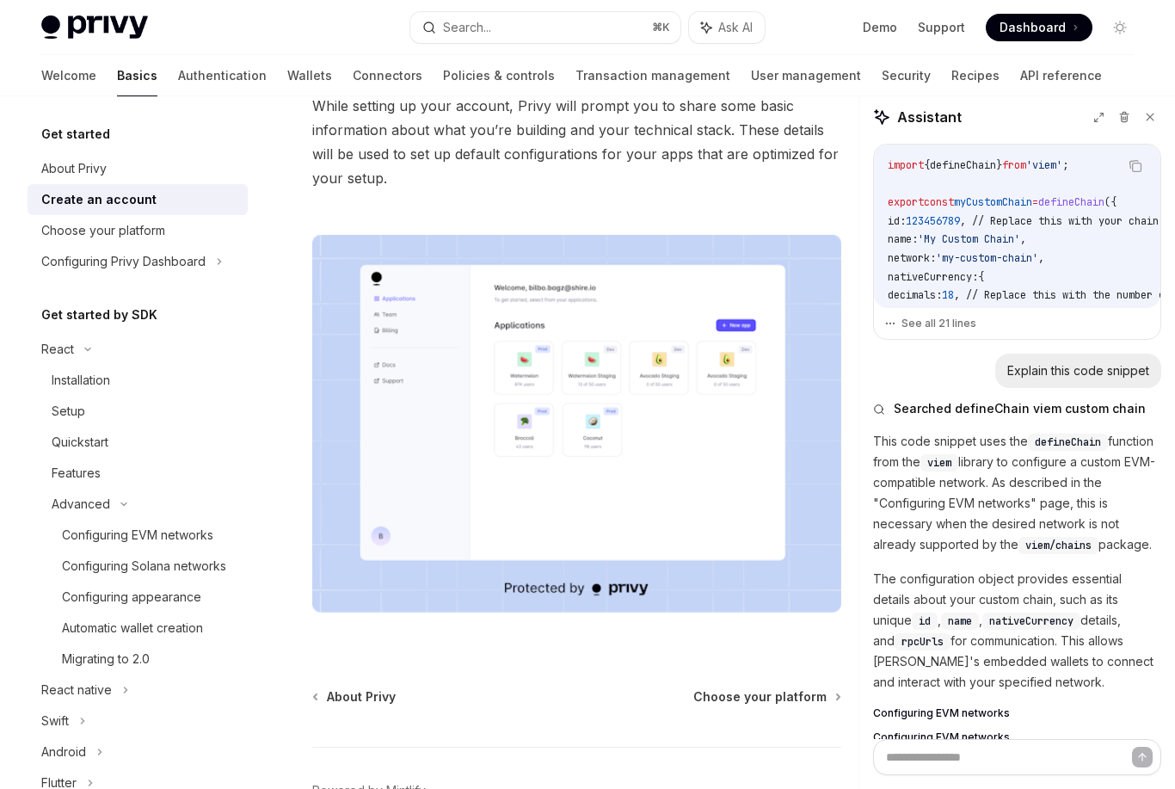
scroll to position [240, 0]
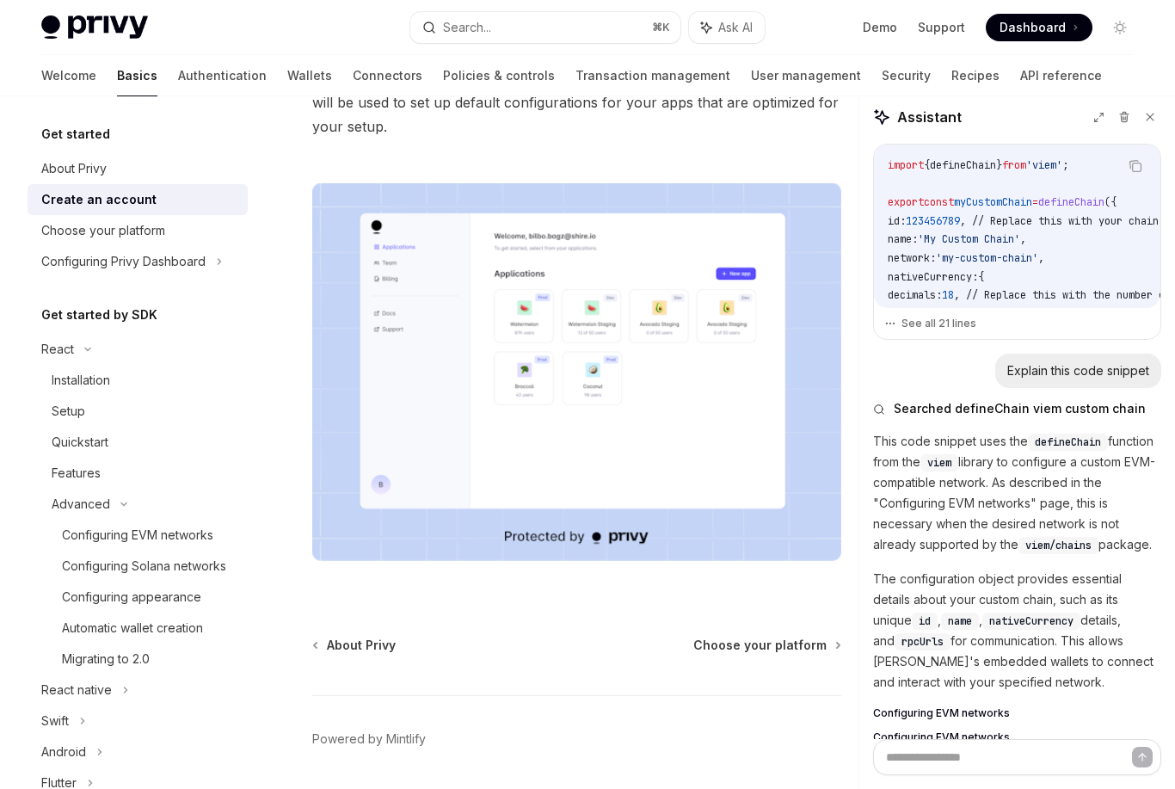
click at [69, 237] on div "Choose your platform" at bounding box center [103, 230] width 124 height 21
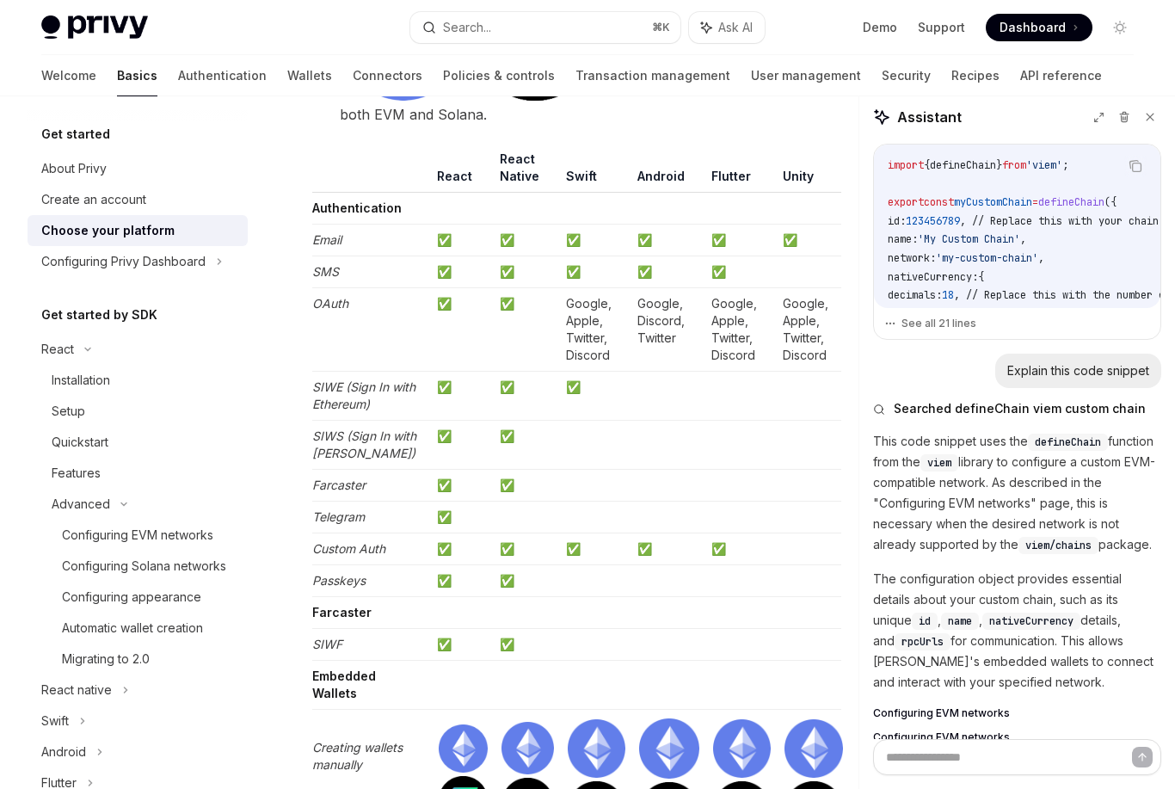
scroll to position [2150, 0]
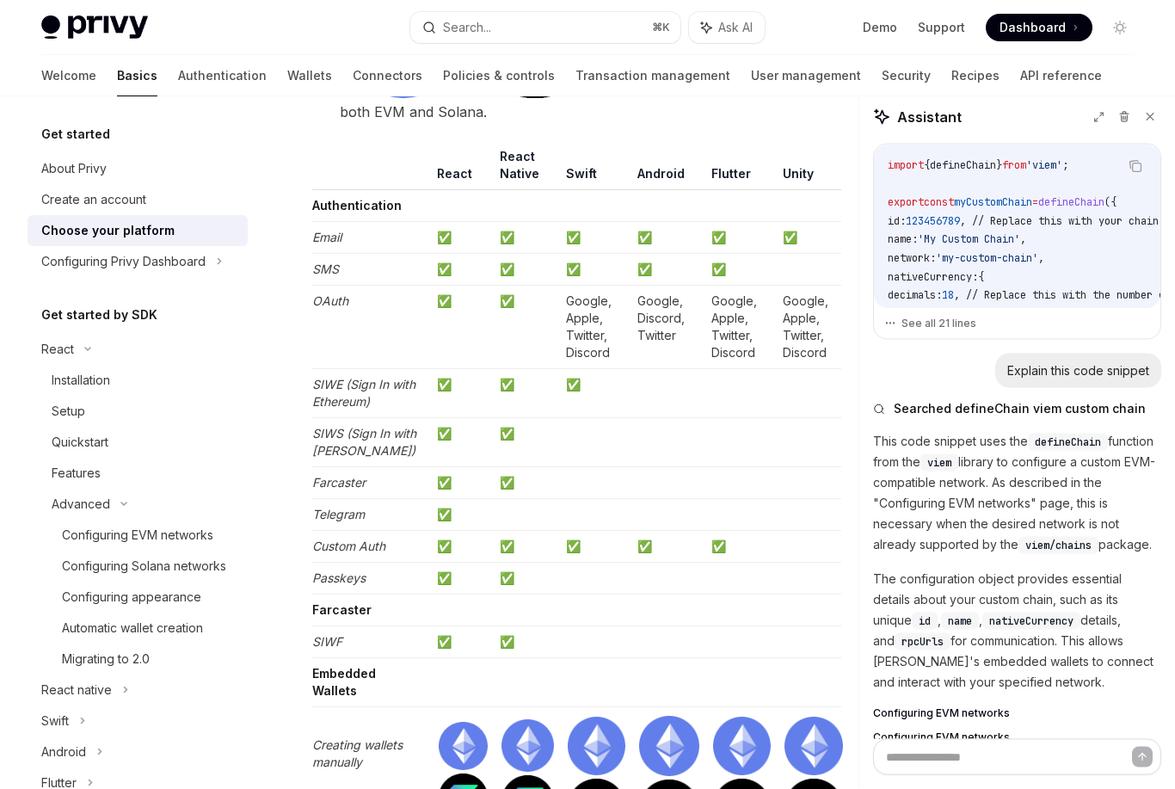
click at [64, 380] on div "Installation" at bounding box center [81, 380] width 58 height 21
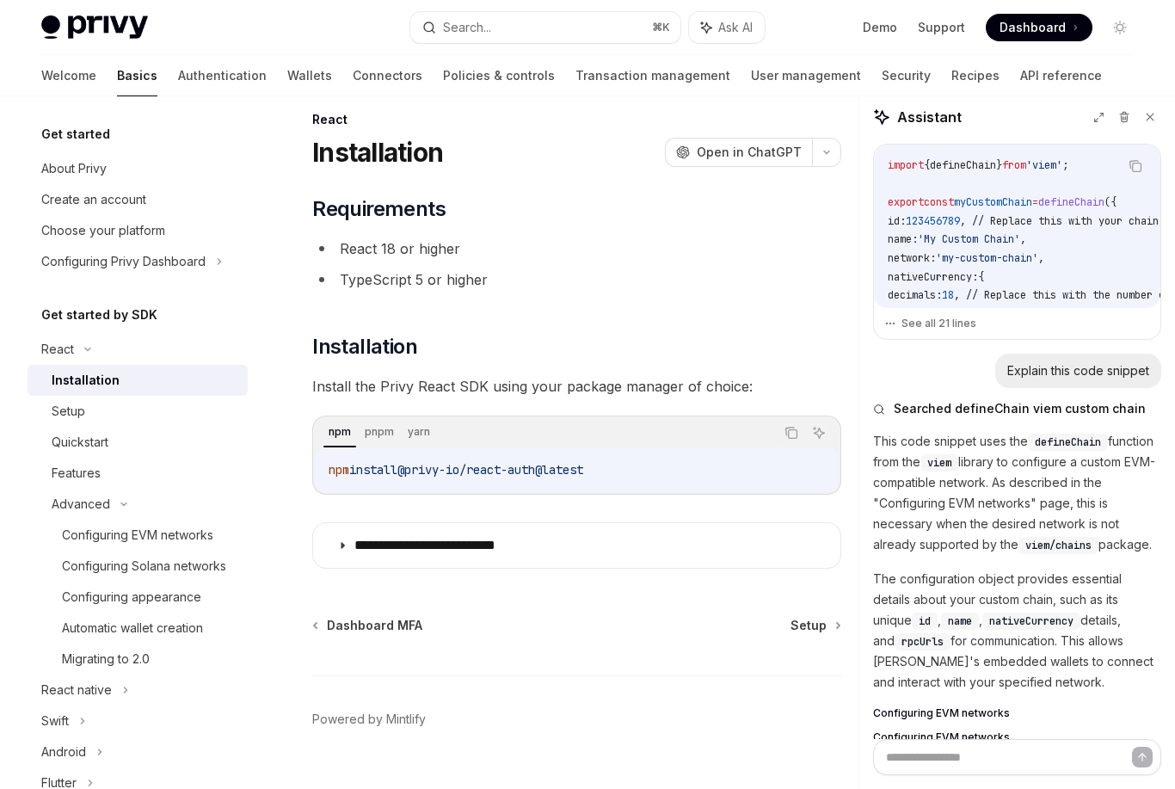
scroll to position [30, 0]
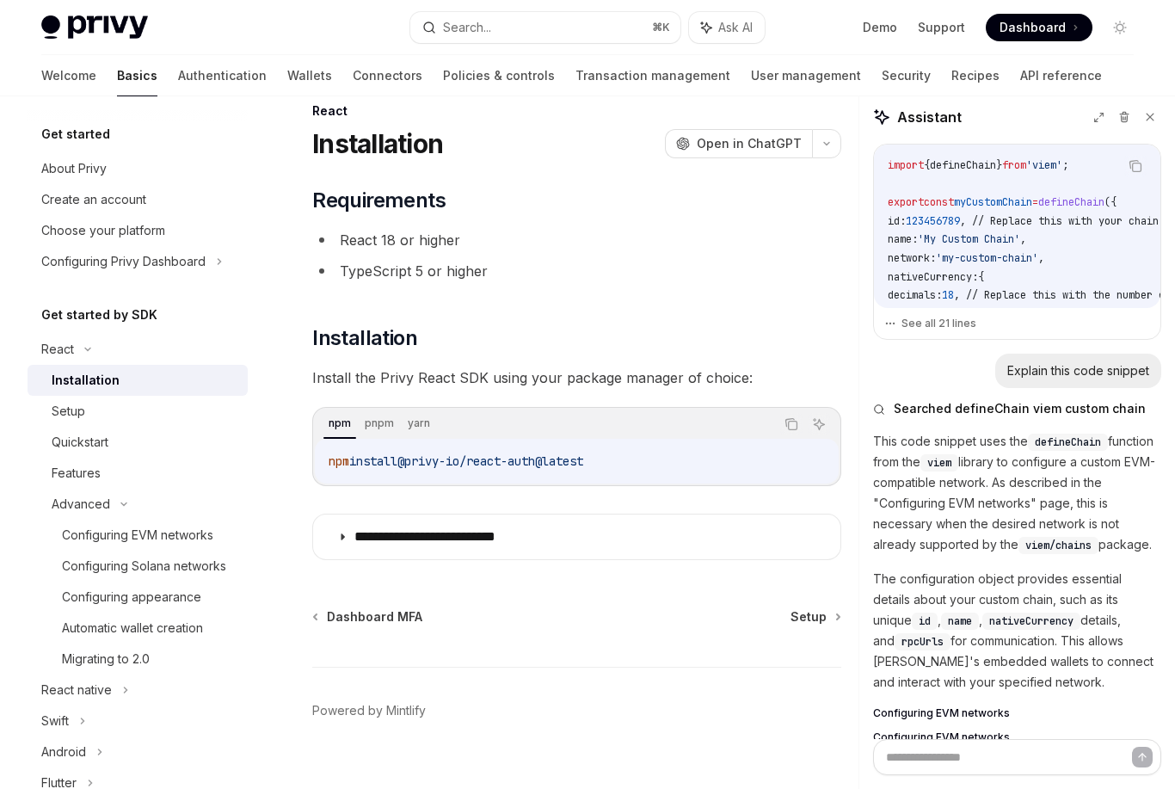
click at [817, 622] on span "Setup" at bounding box center [808, 616] width 36 height 17
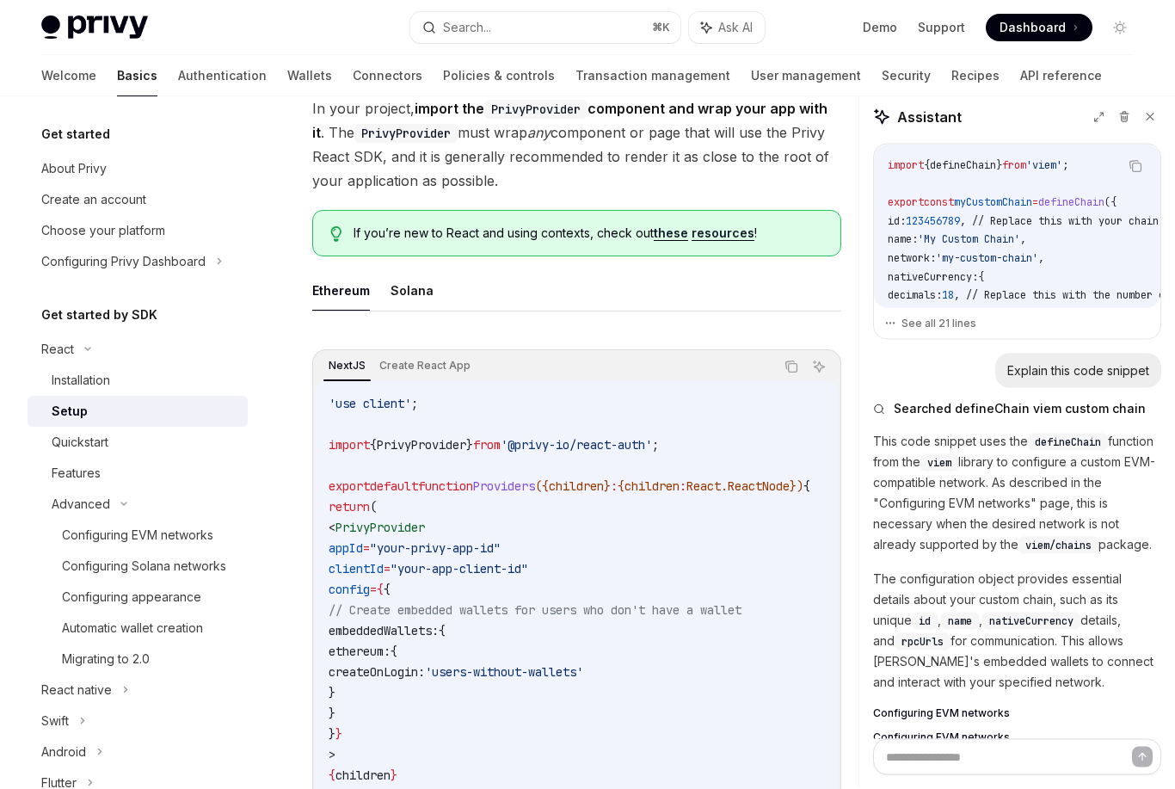
scroll to position [377, 0]
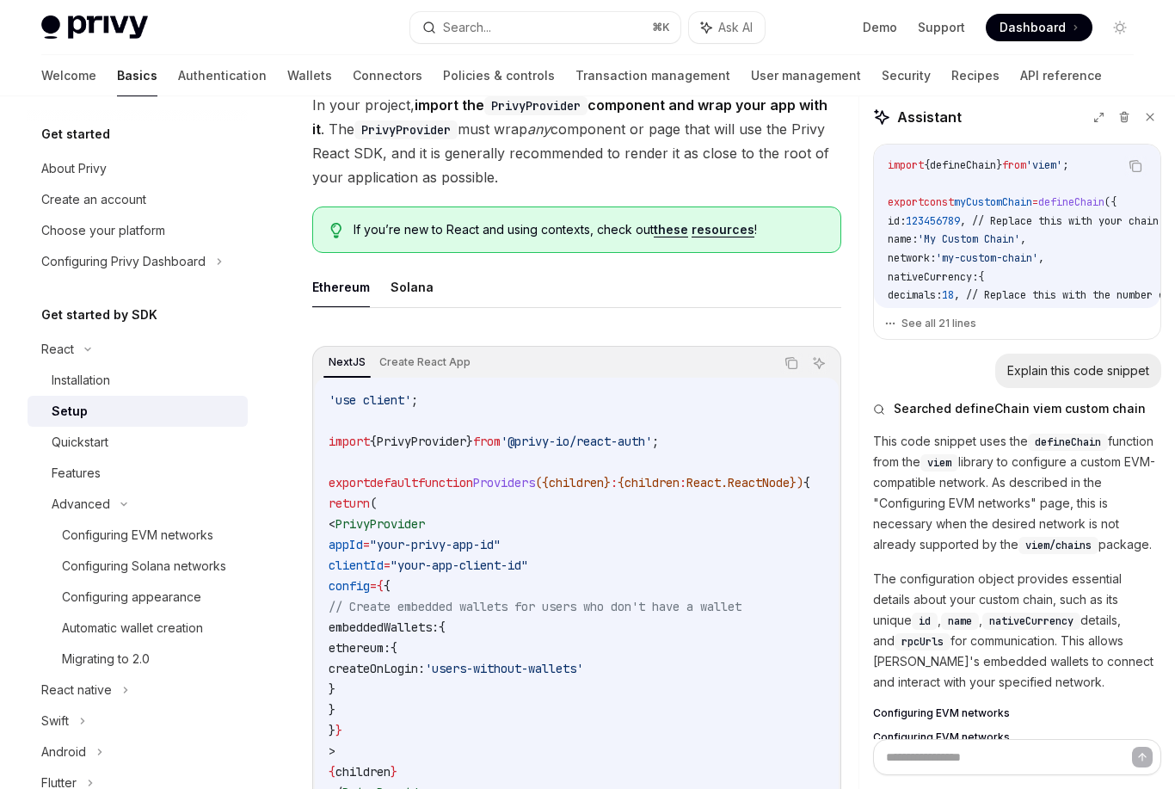
click at [402, 285] on button "Solana" at bounding box center [411, 287] width 43 height 40
click at [344, 298] on button "Ethereum" at bounding box center [341, 287] width 58 height 40
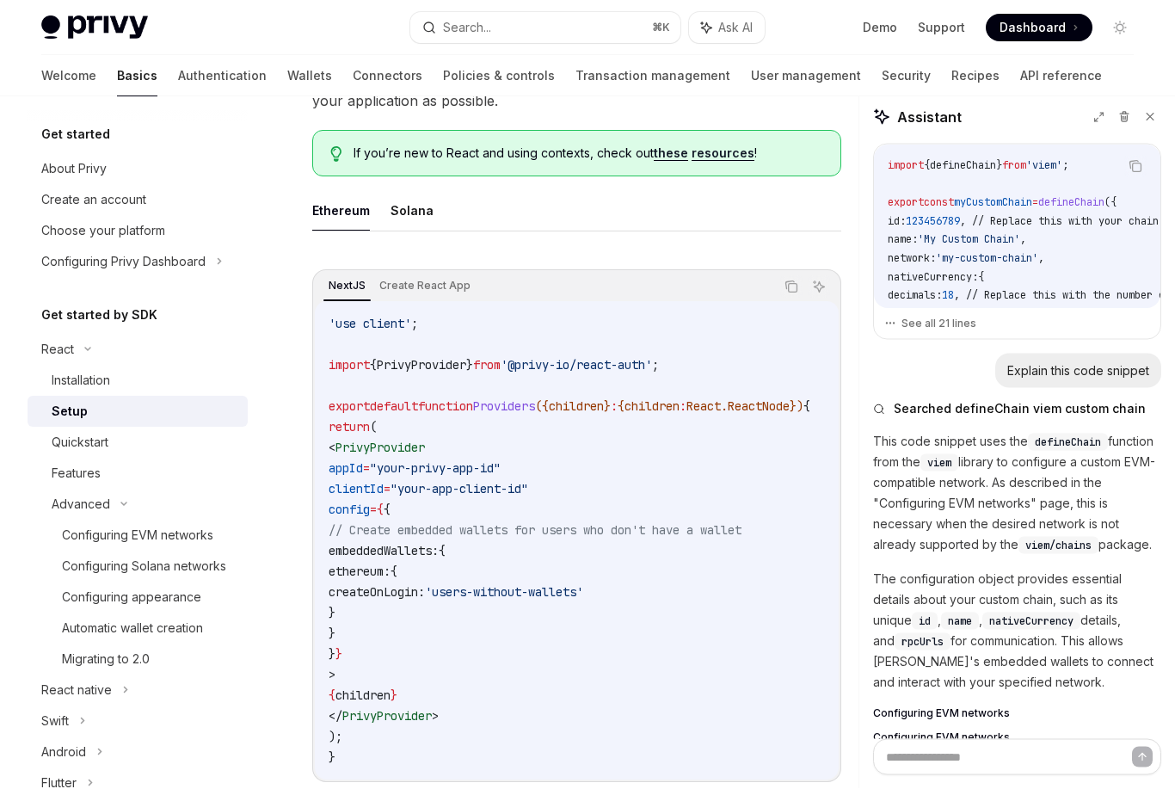
scroll to position [453, 0]
click at [408, 200] on button "Solana" at bounding box center [411, 210] width 43 height 40
click at [347, 208] on button "Ethereum" at bounding box center [341, 210] width 58 height 40
click at [402, 203] on button "Solana" at bounding box center [411, 210] width 43 height 40
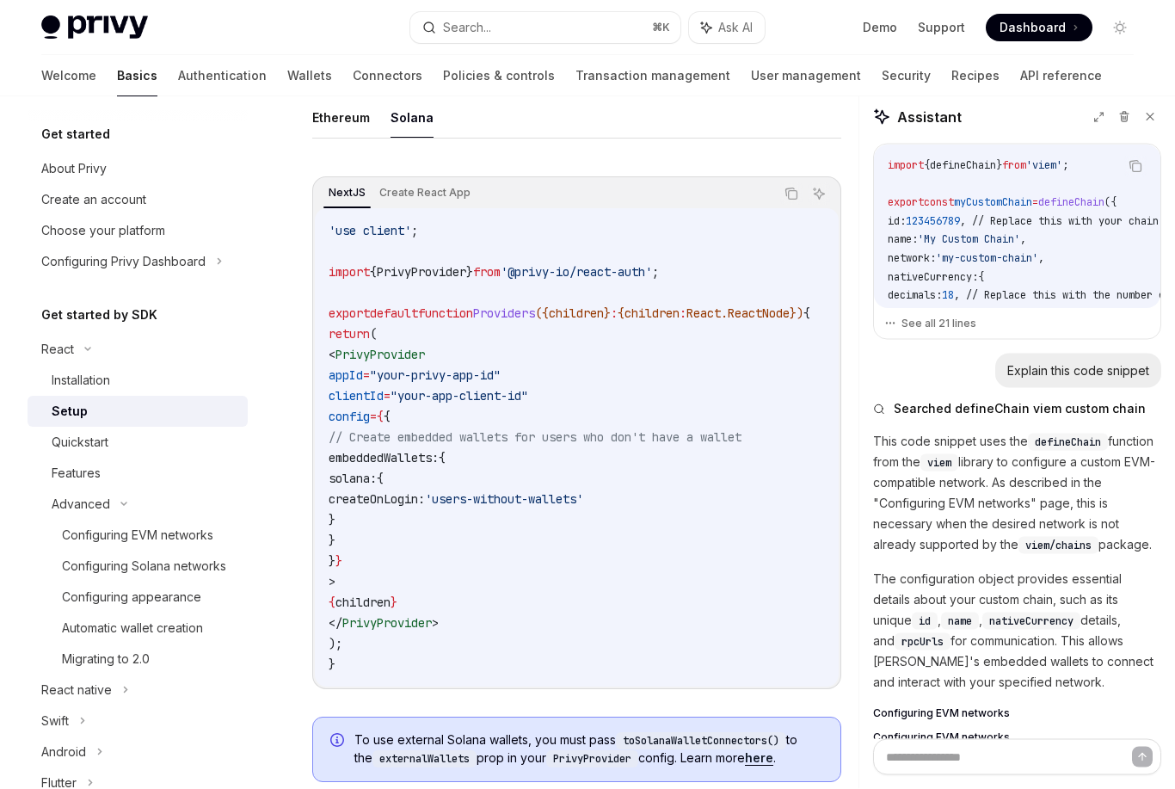
scroll to position [550, 0]
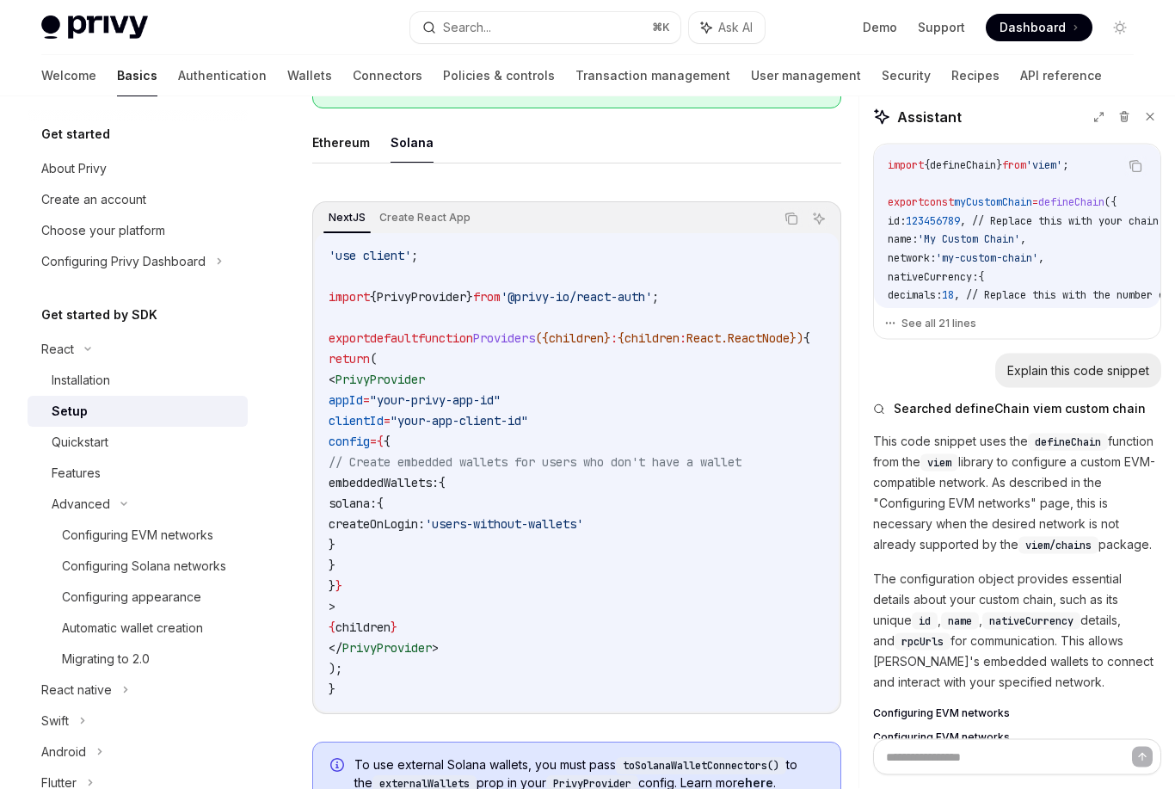
click at [337, 152] on button "Ethereum" at bounding box center [341, 143] width 58 height 40
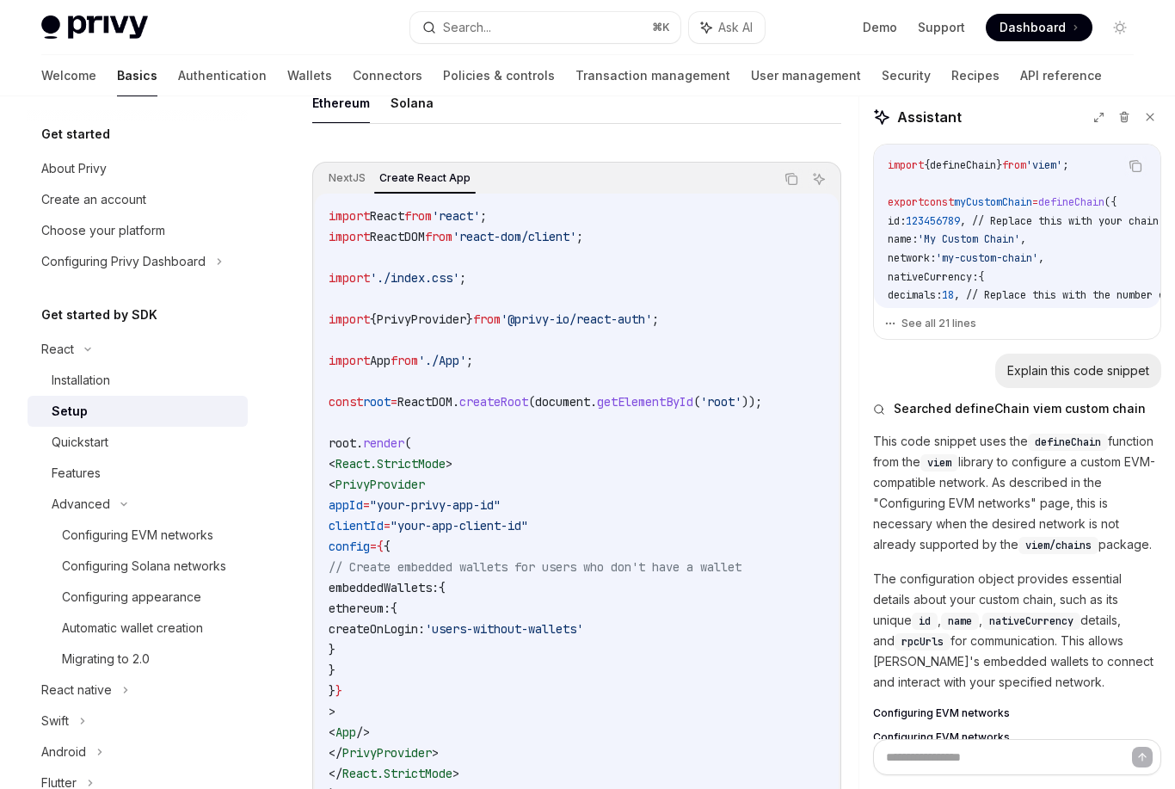
scroll to position [553, 0]
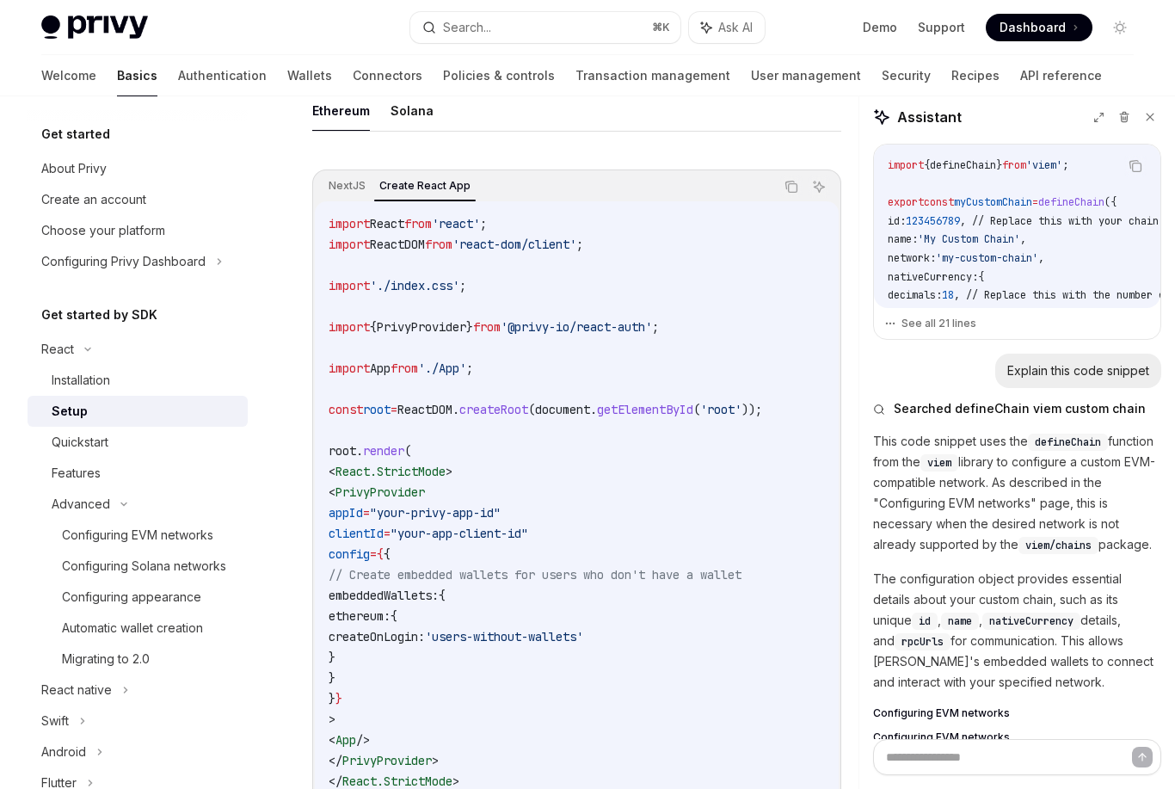
click at [404, 109] on button "Solana" at bounding box center [411, 110] width 43 height 40
click at [335, 117] on button "Ethereum" at bounding box center [341, 110] width 58 height 40
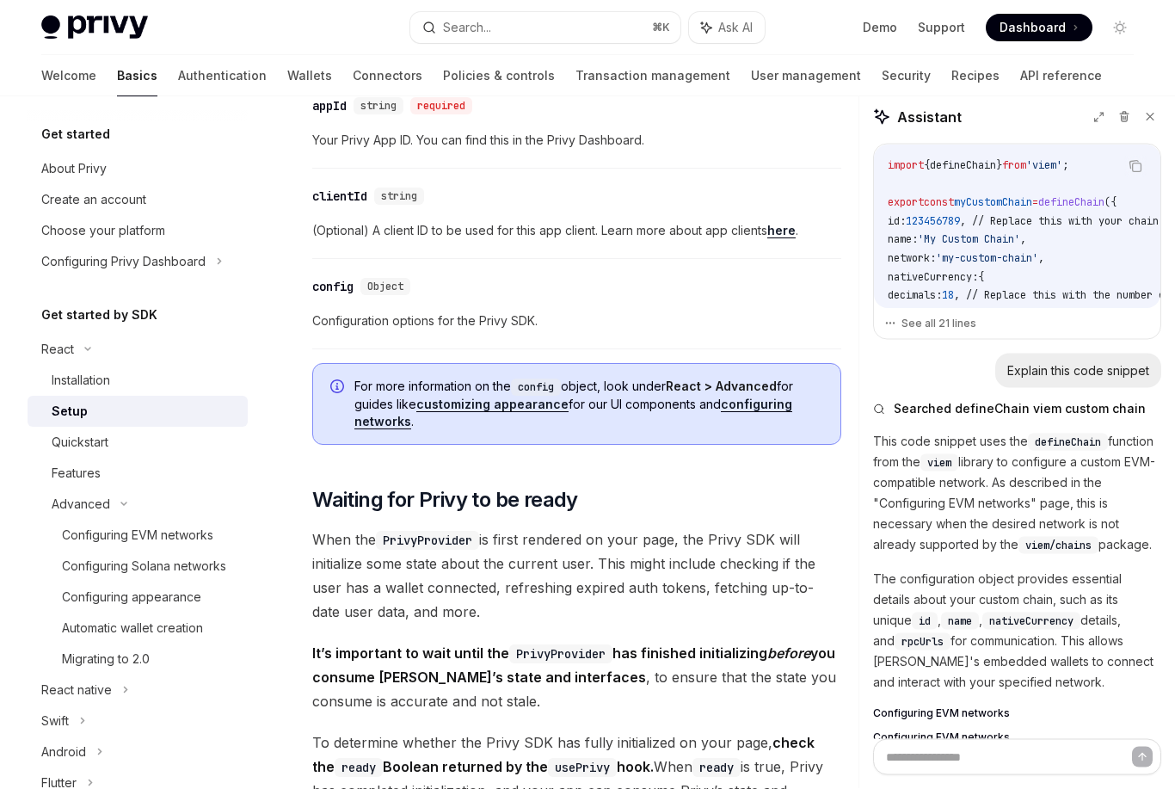
scroll to position [1444, 0]
click at [519, 329] on span "Configuration options for the Privy SDK." at bounding box center [576, 320] width 529 height 21
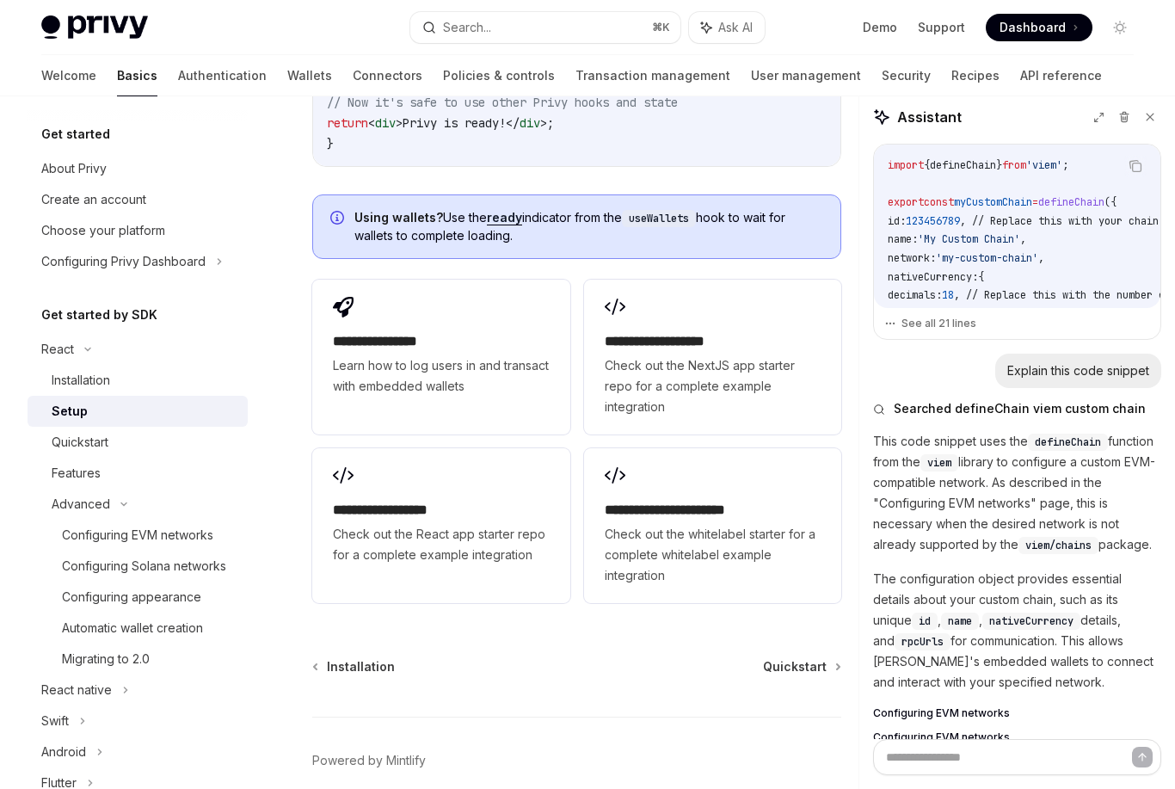
scroll to position [2353, 0]
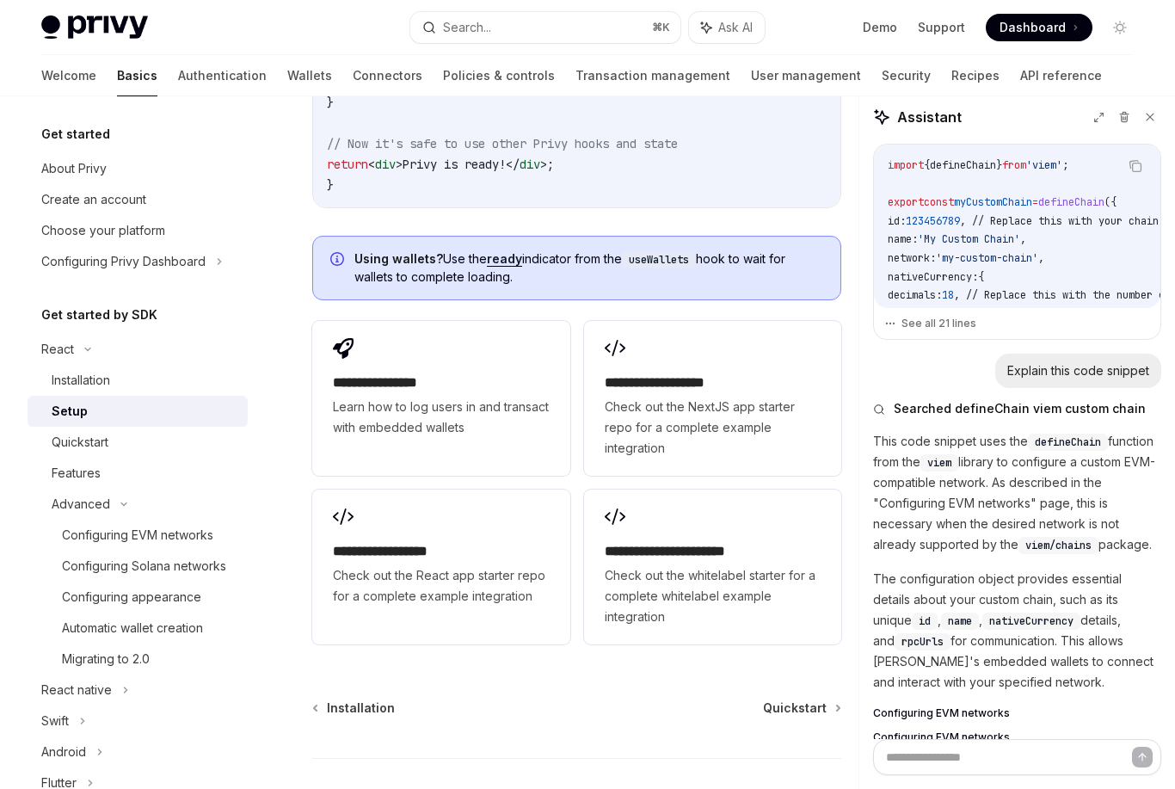
click at [439, 371] on div "**********" at bounding box center [440, 388] width 257 height 134
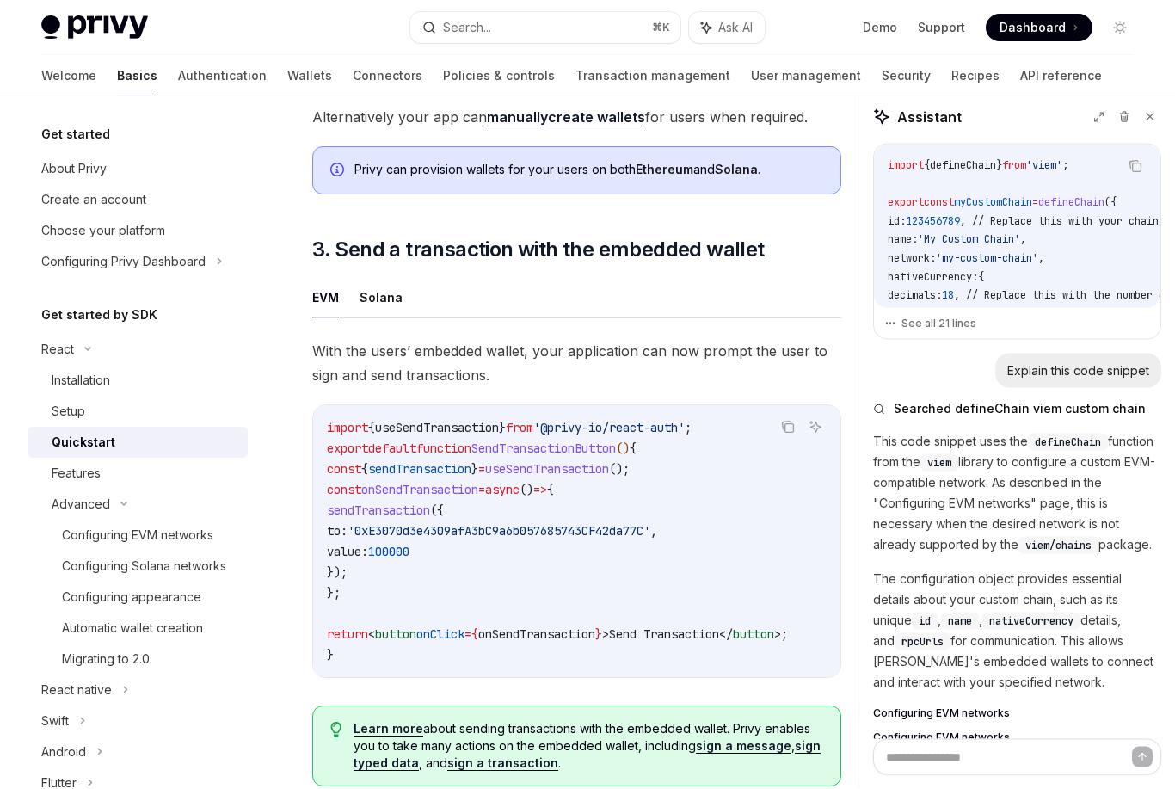
scroll to position [1649, 0]
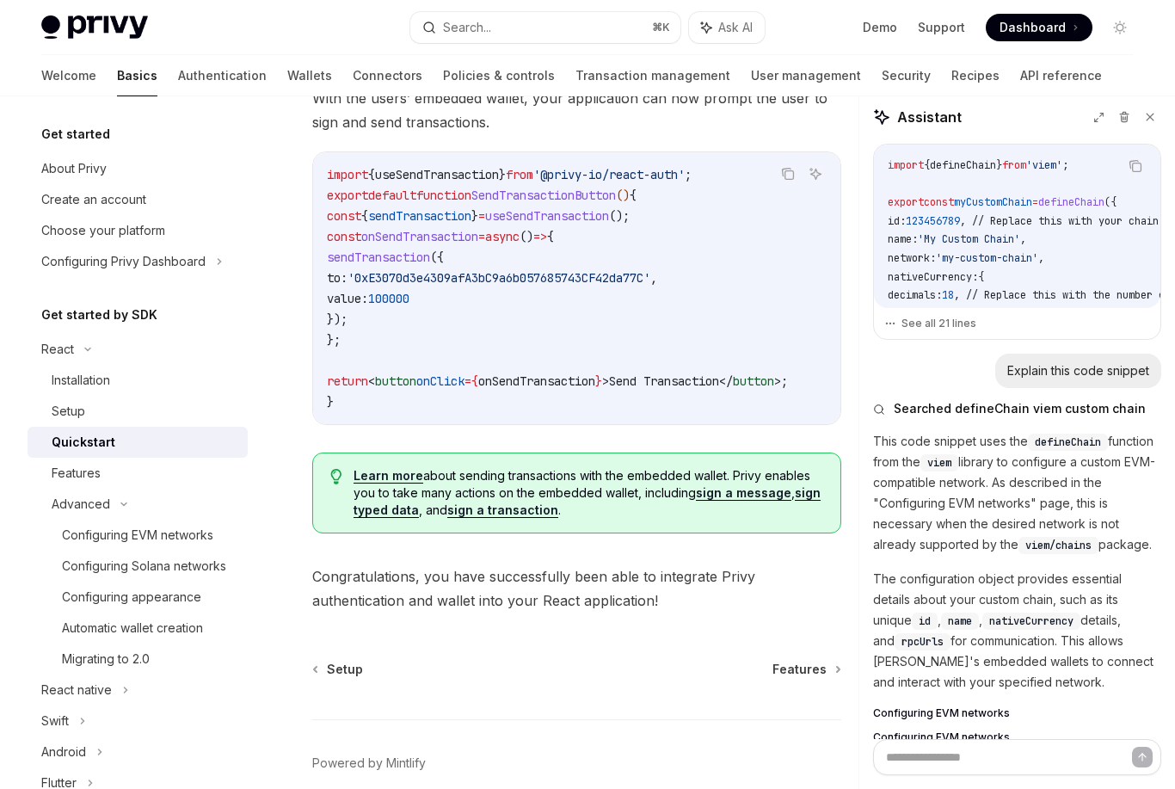
click at [807, 660] on span "Features" at bounding box center [799, 668] width 54 height 17
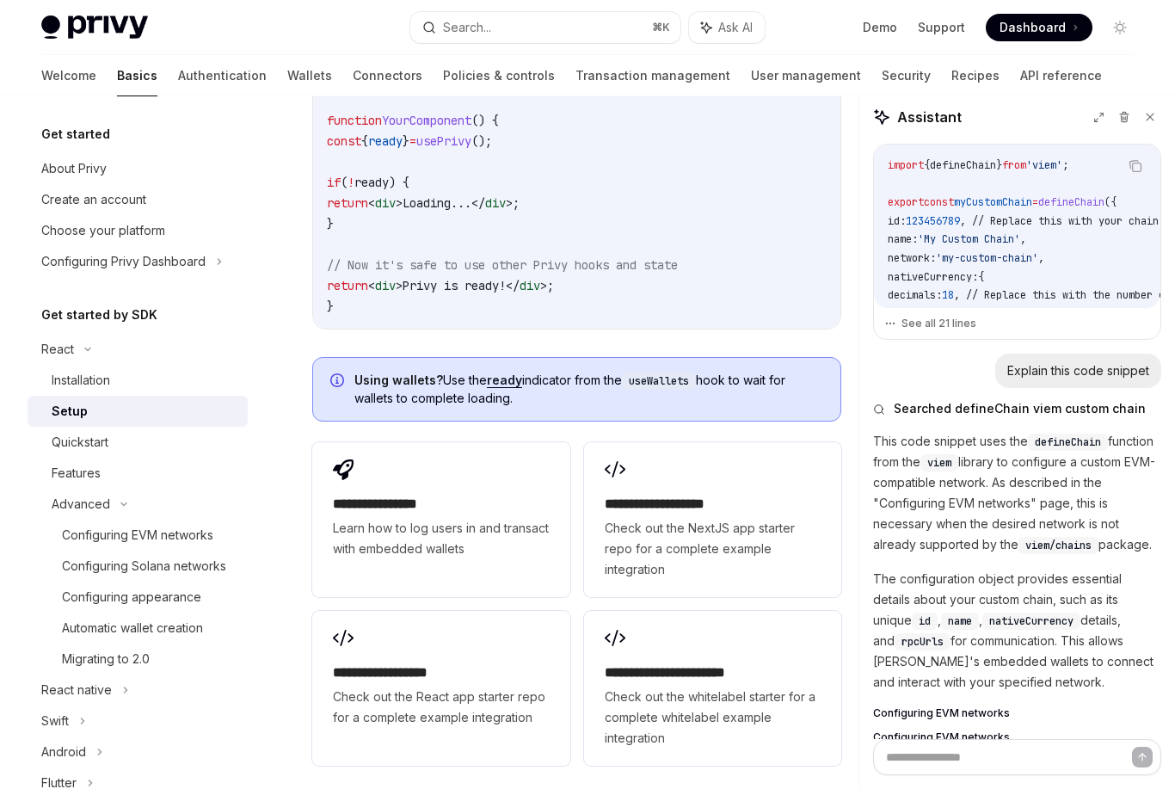
scroll to position [2416, 0]
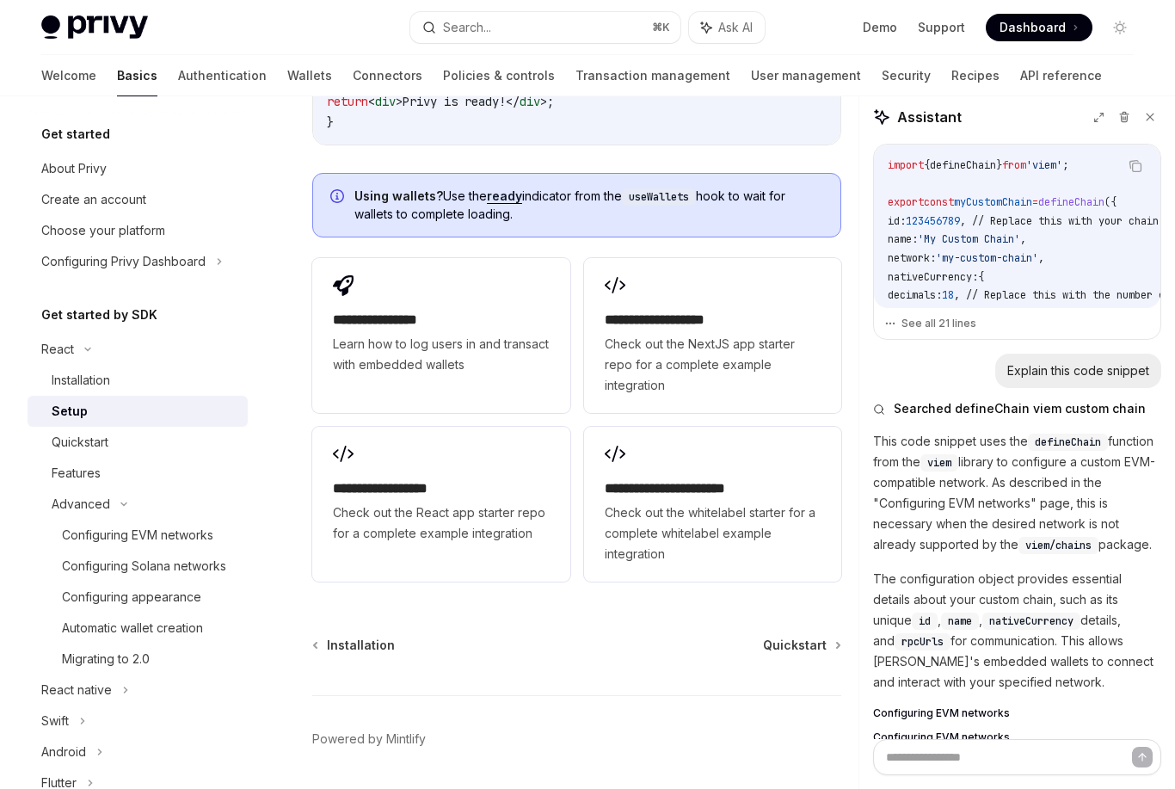
click at [635, 478] on h2 "**********" at bounding box center [713, 488] width 216 height 21
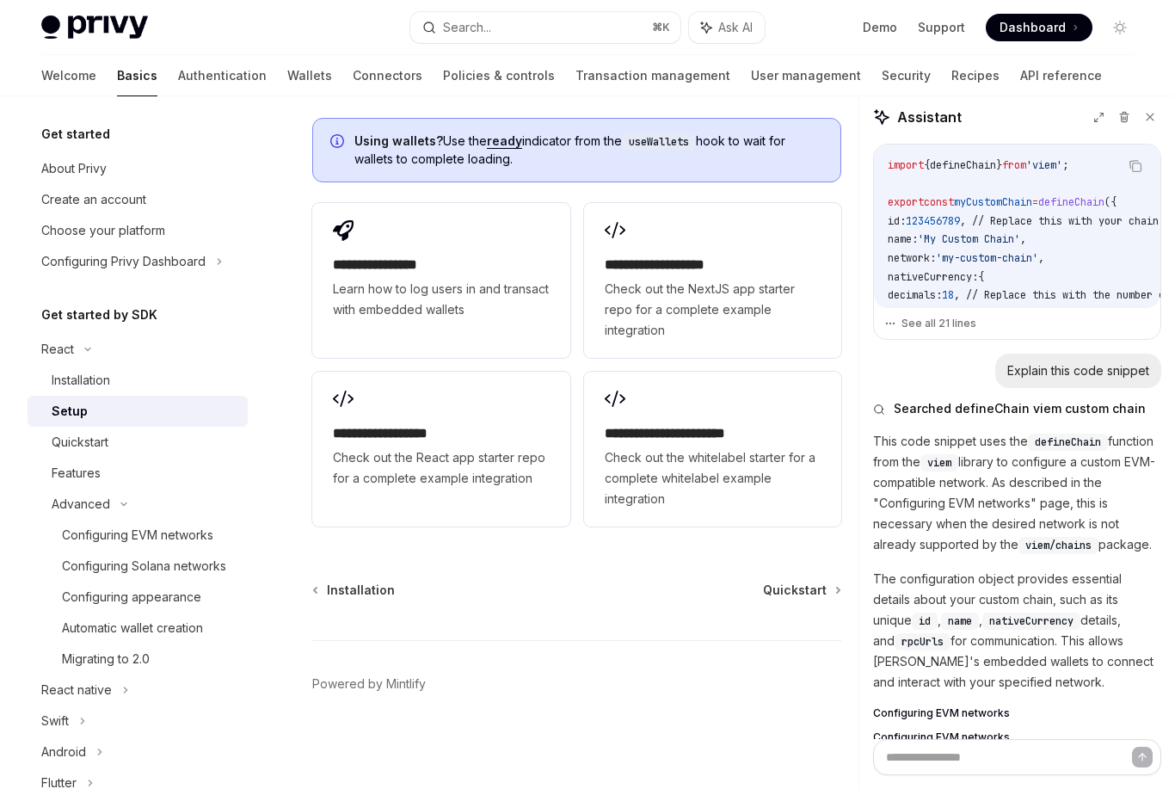
click at [443, 94] on link "Policies & controls" at bounding box center [499, 75] width 112 height 41
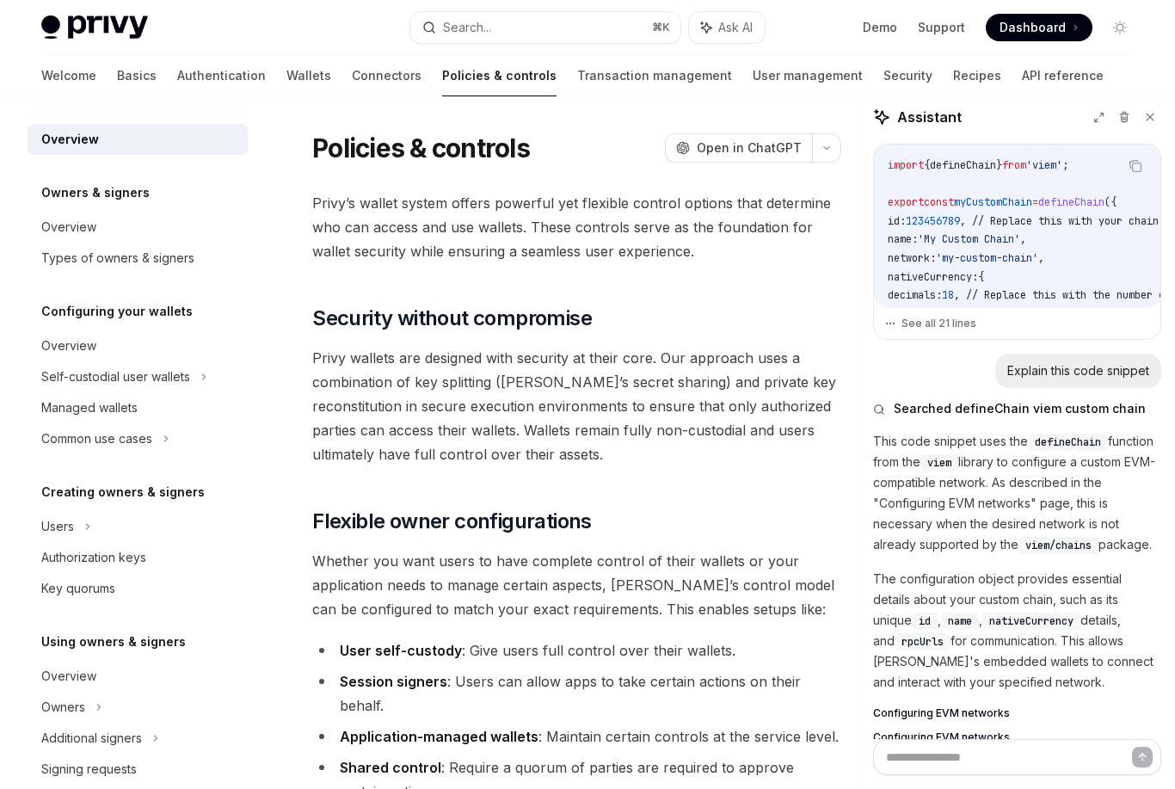
click at [314, 141] on h1 "Policies & controls" at bounding box center [421, 147] width 218 height 31
click at [352, 91] on link "Connectors" at bounding box center [387, 75] width 70 height 41
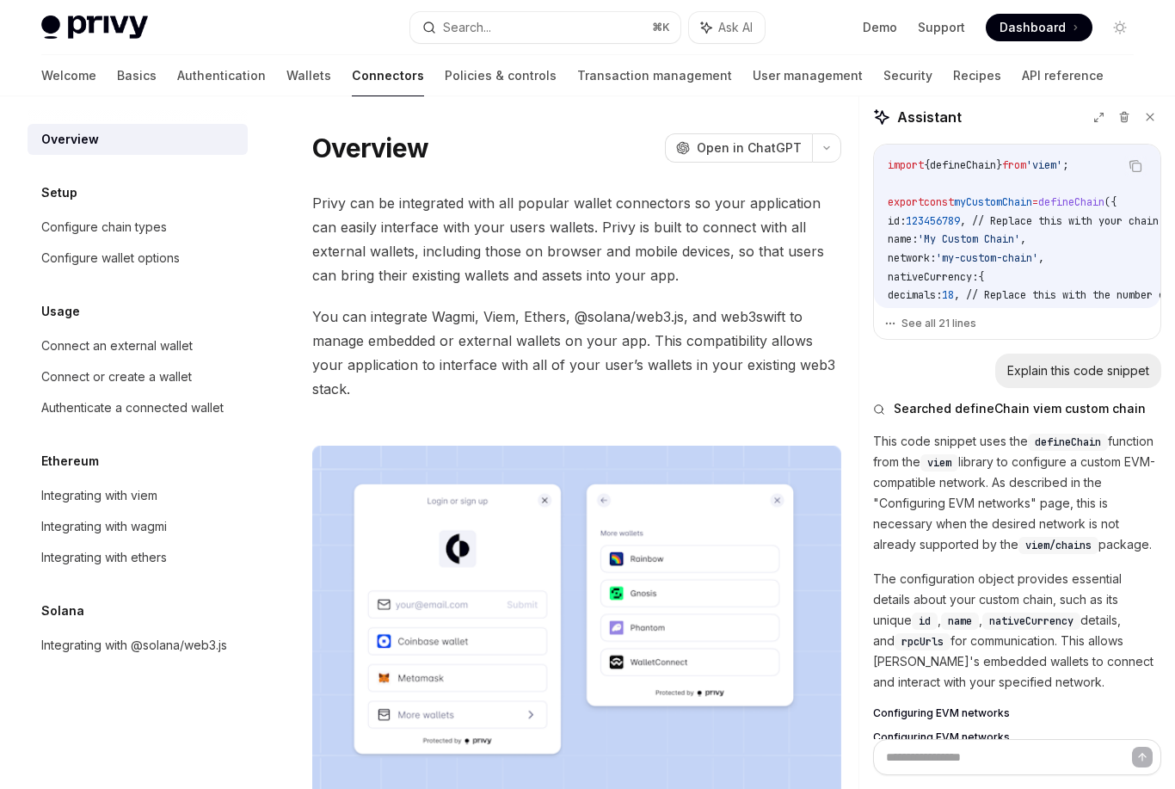
click at [308, 137] on div "Overview OpenAI Open in ChatGPT OpenAI Open in ChatGPT Privy can be integrated …" at bounding box center [415, 618] width 858 height 975
click at [136, 226] on div "Configure chain types" at bounding box center [104, 227] width 126 height 21
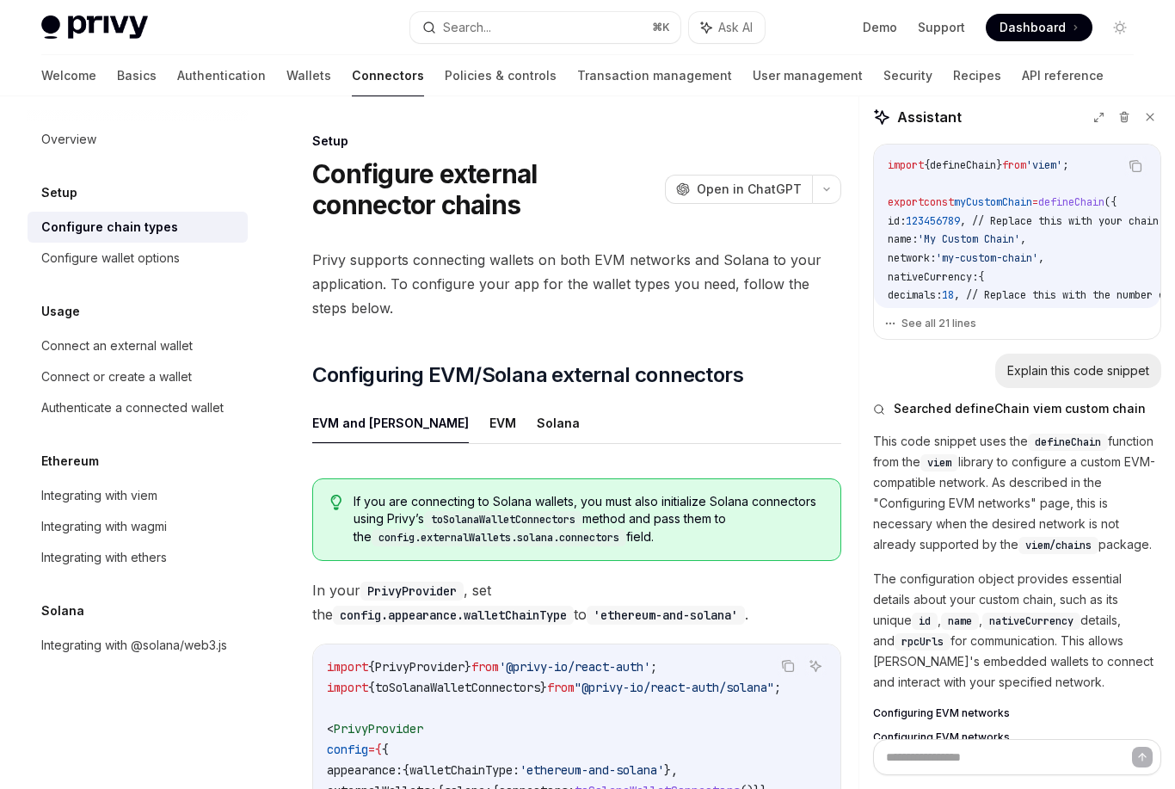
click at [718, 201] on button "OpenAI Open in ChatGPT" at bounding box center [738, 189] width 147 height 29
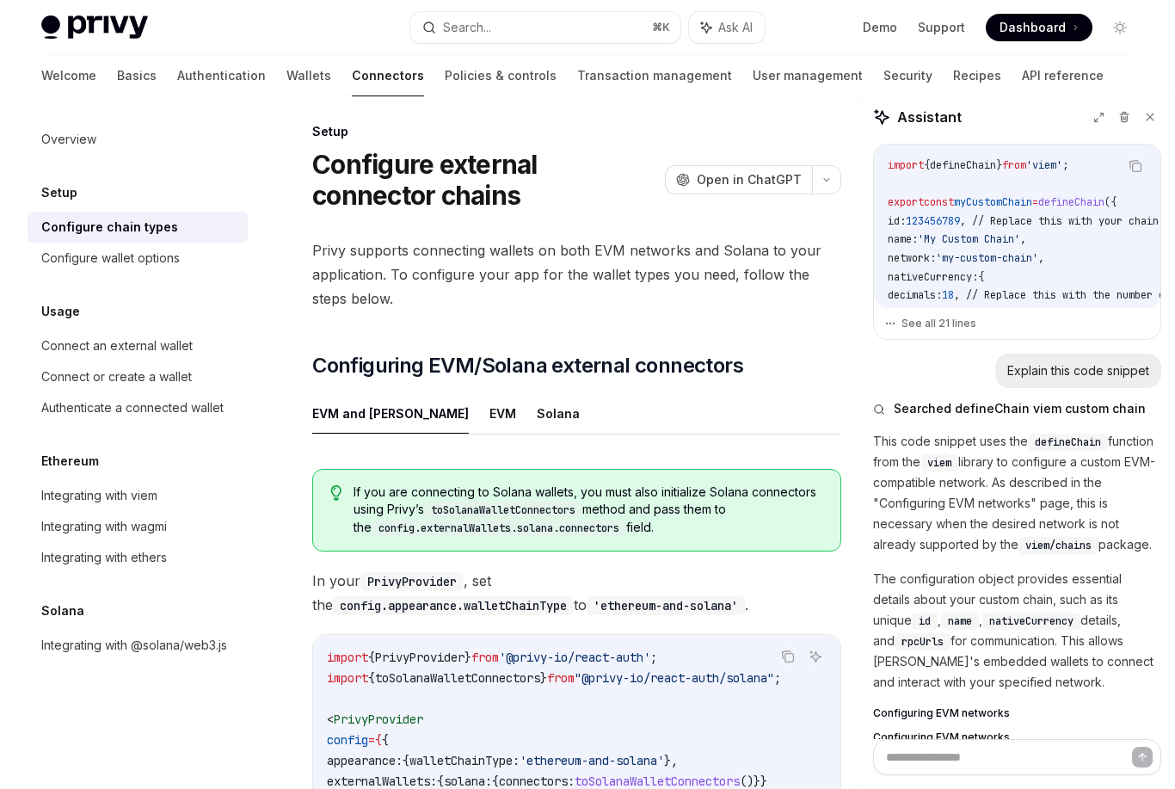
scroll to position [11, 0]
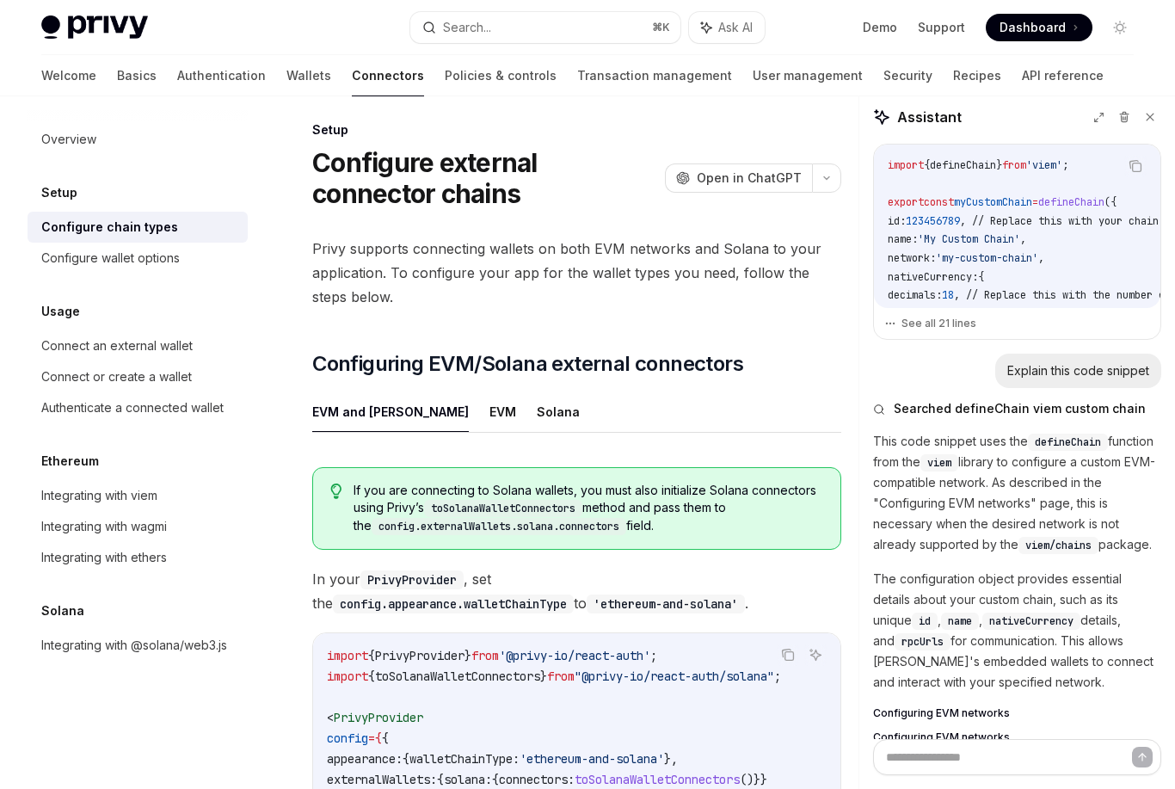
click at [117, 71] on link "Basics" at bounding box center [137, 75] width 40 height 41
type textarea "*"
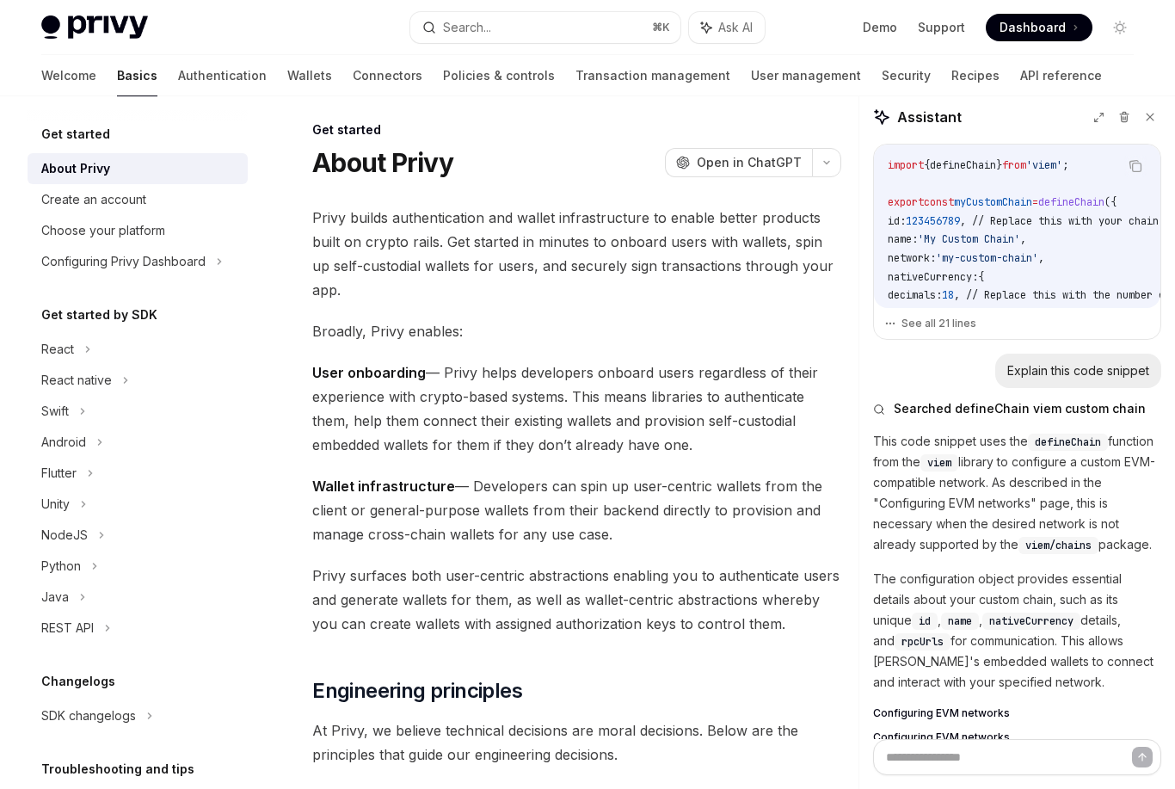
click at [476, 3] on div "Privy Docs home page Search... ⌘ K Ask AI Demo Support Dashboard Dashboard Sear…" at bounding box center [587, 27] width 1092 height 55
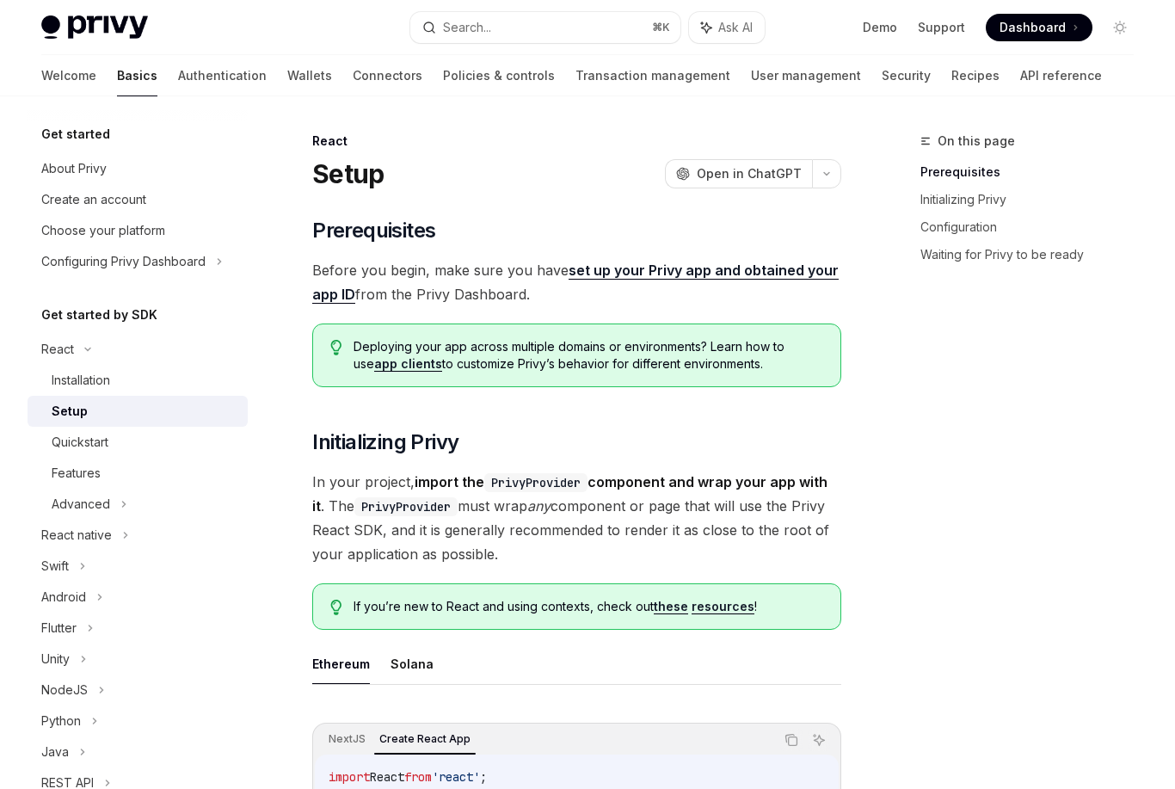
scroll to position [92, 0]
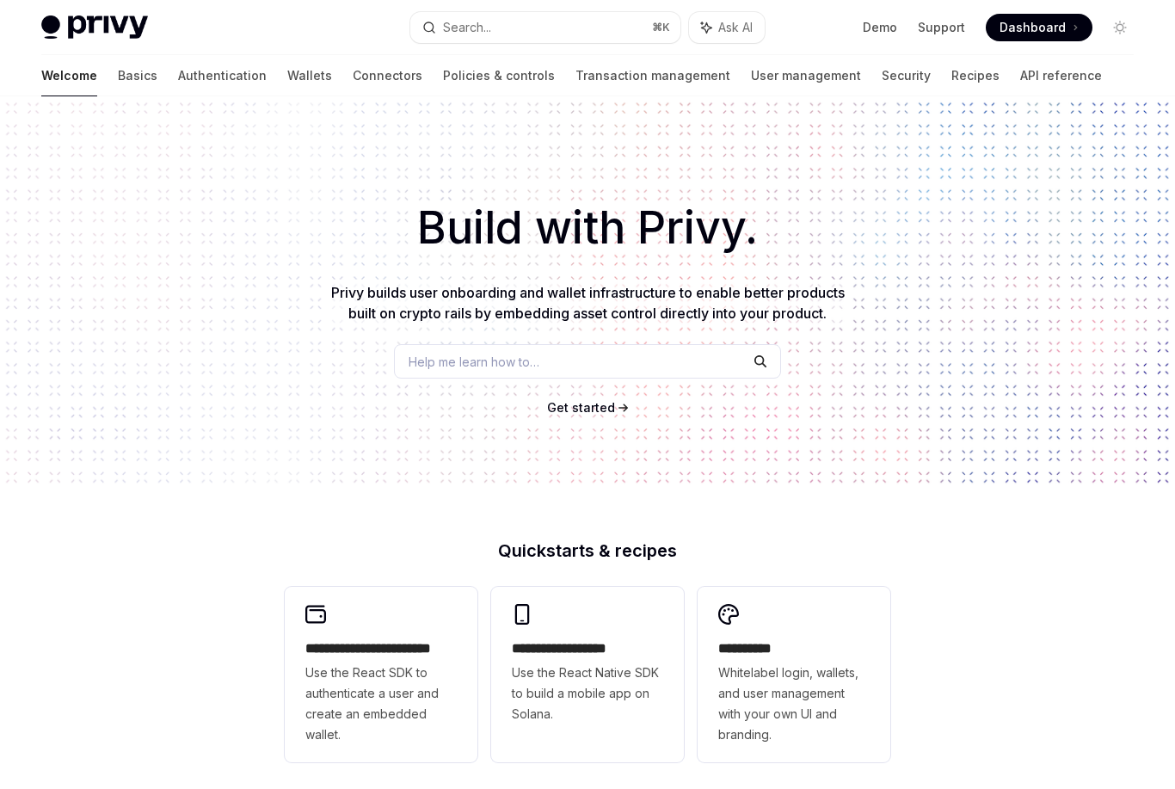
type textarea "*"
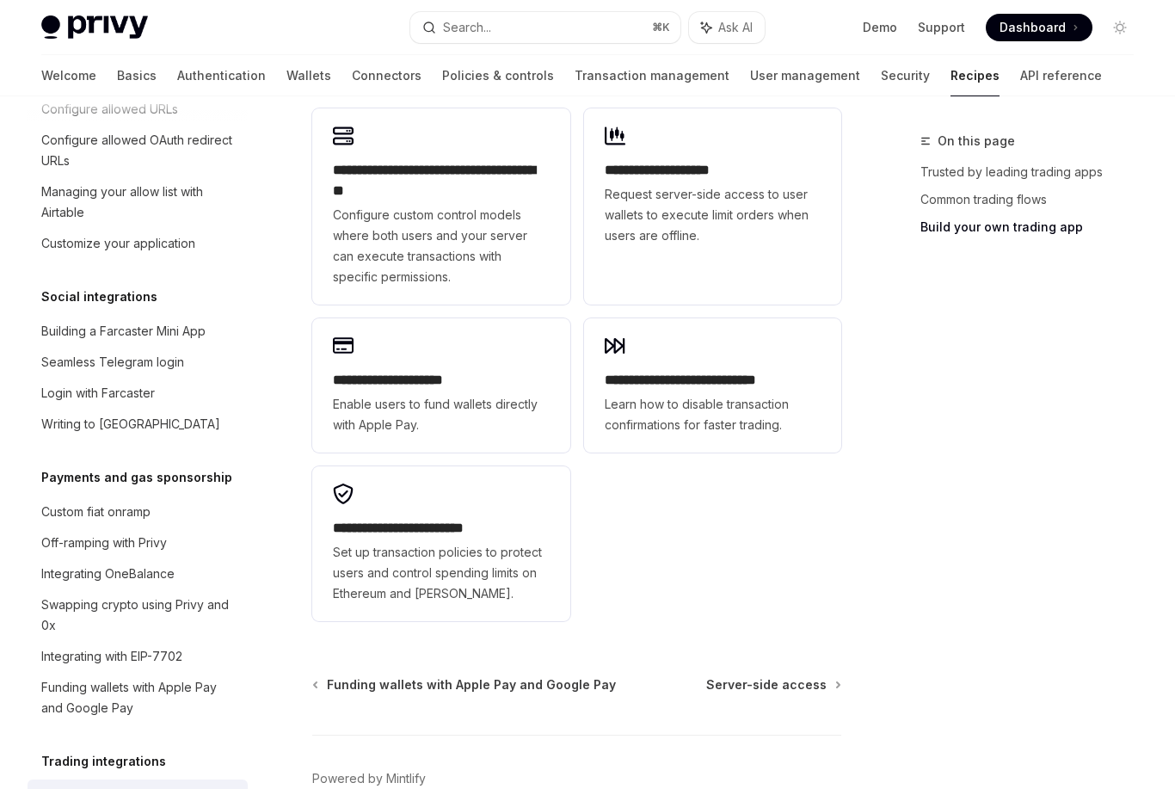
scroll to position [1433, 0]
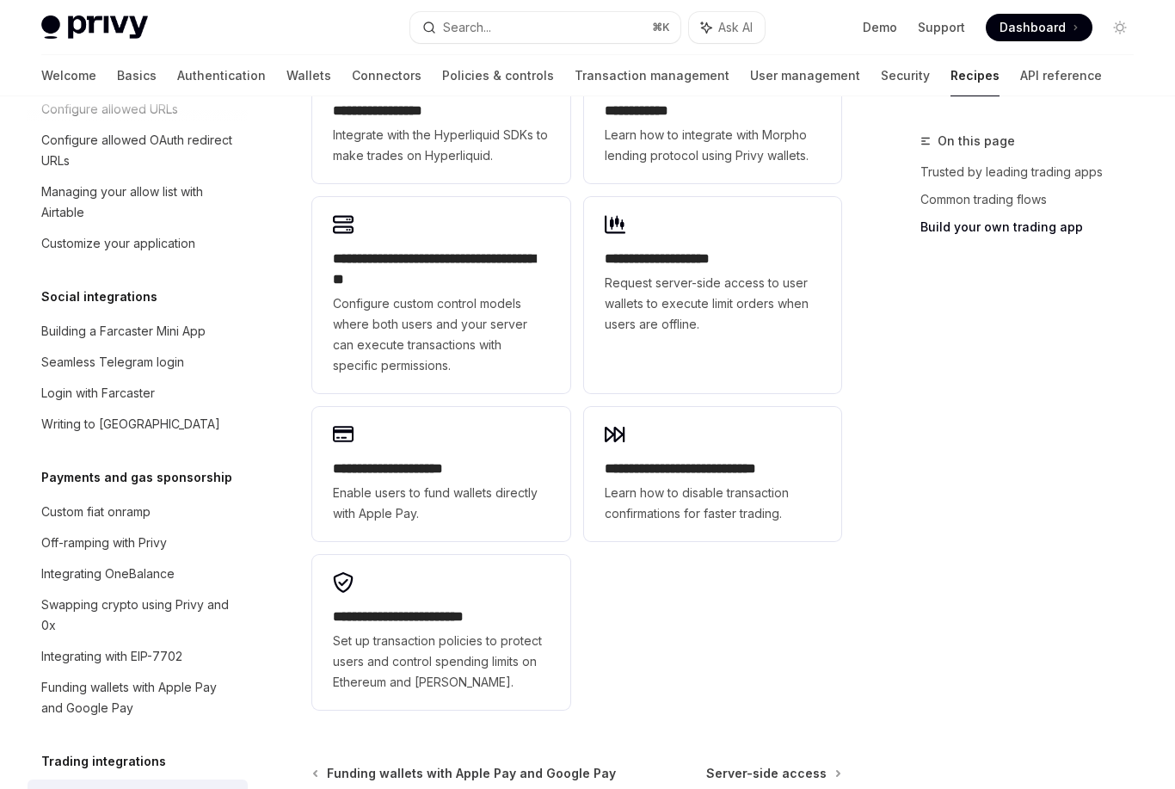
type textarea "*"
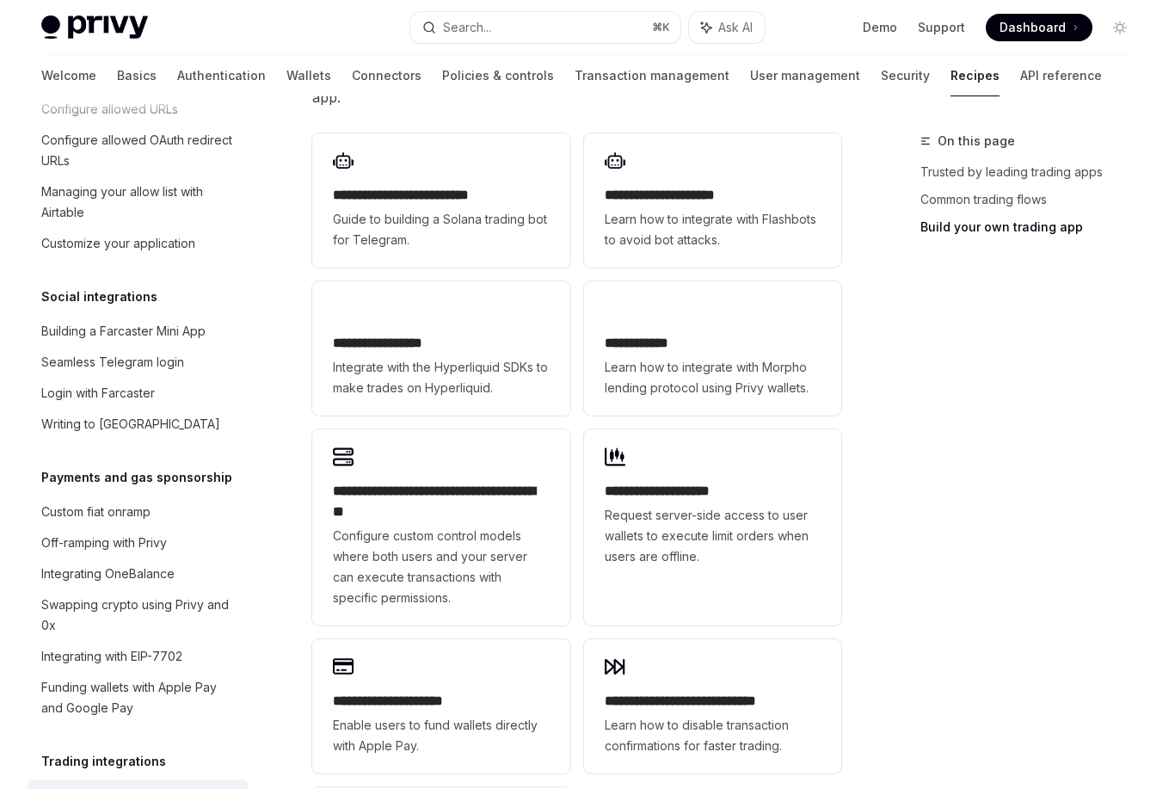
scroll to position [1061, 0]
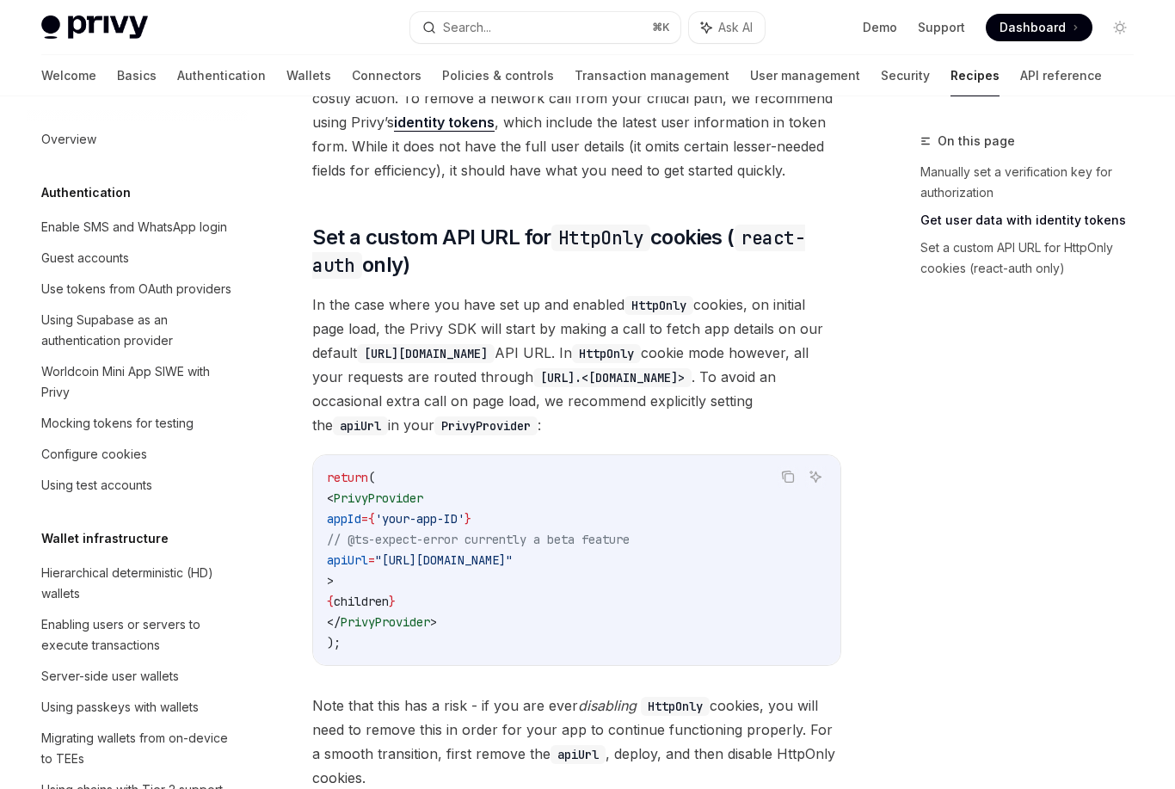
scroll to position [831, 0]
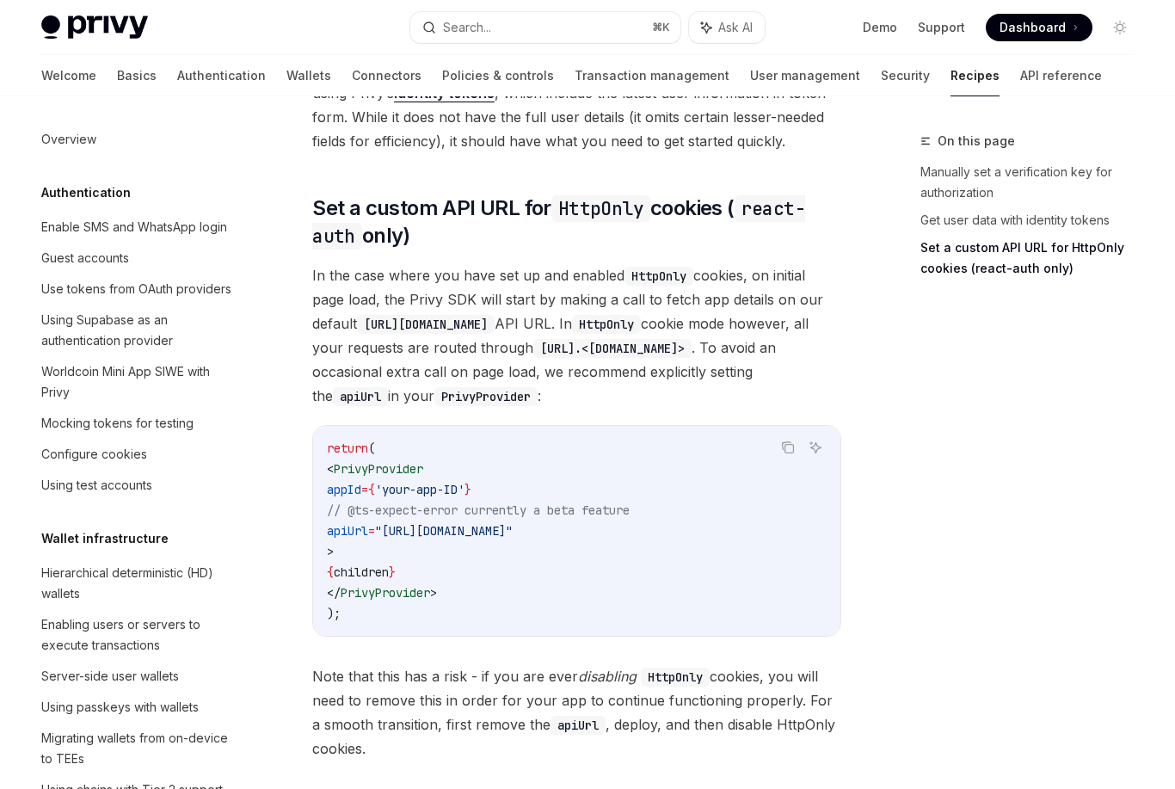
type textarea "*"
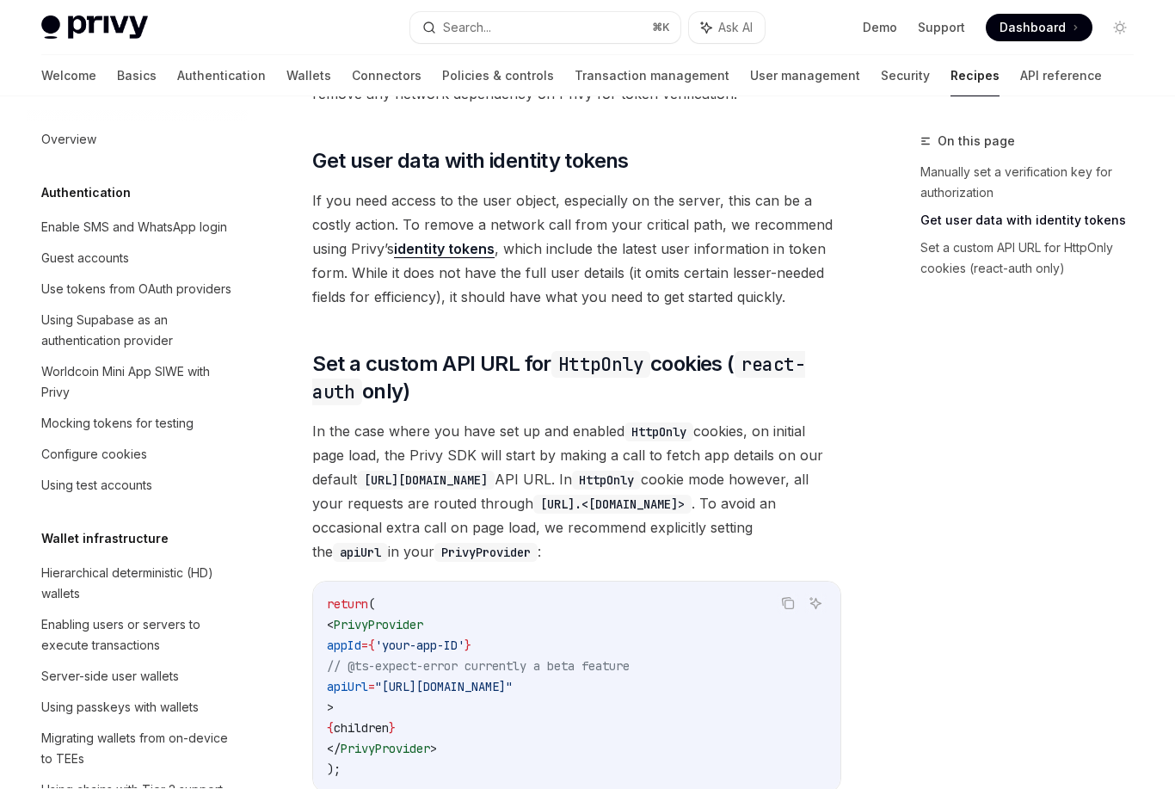
scroll to position [575, 0]
